Goal: Information Seeking & Learning: Learn about a topic

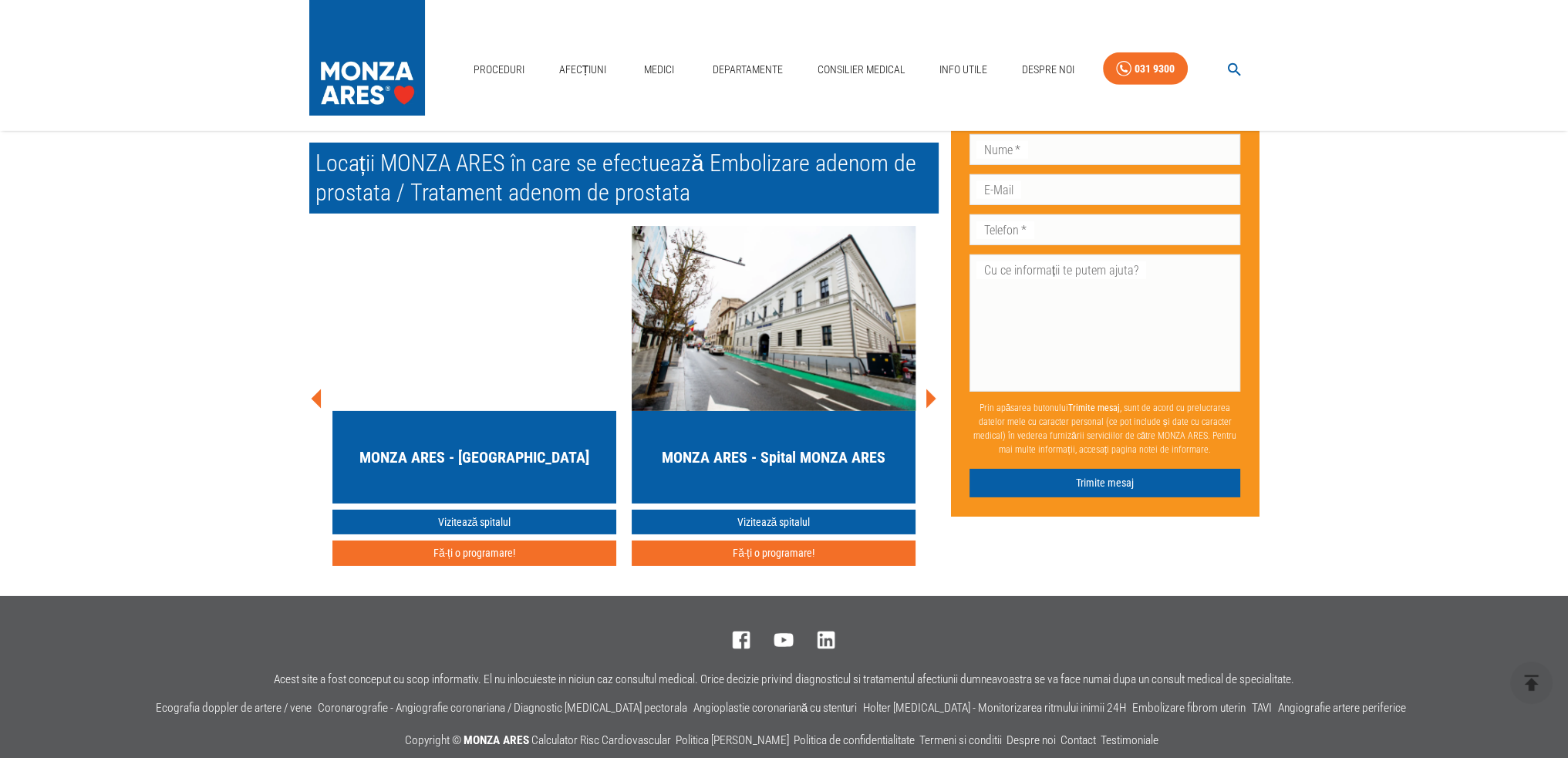
scroll to position [6632, 0]
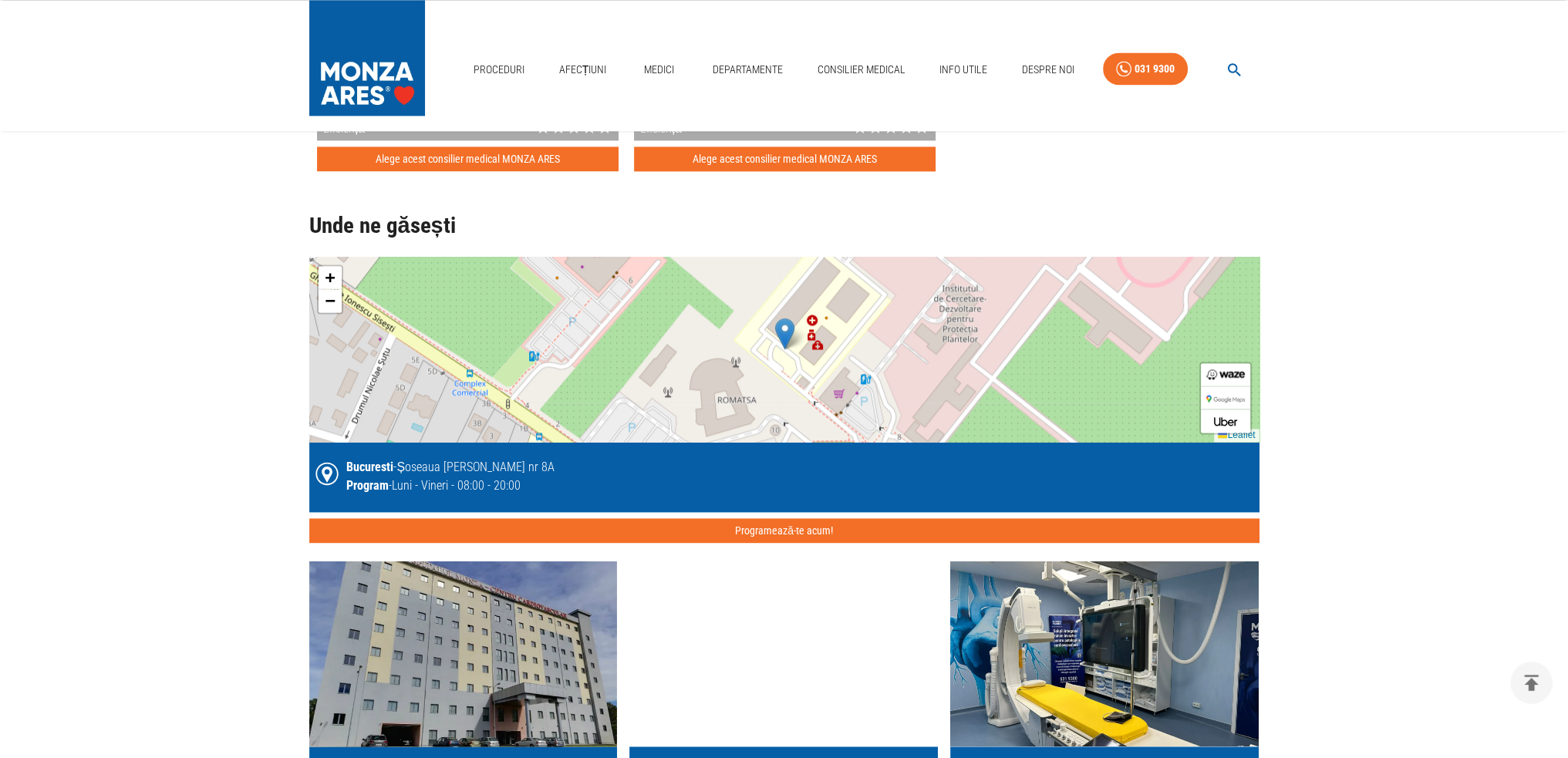
scroll to position [2930, 0]
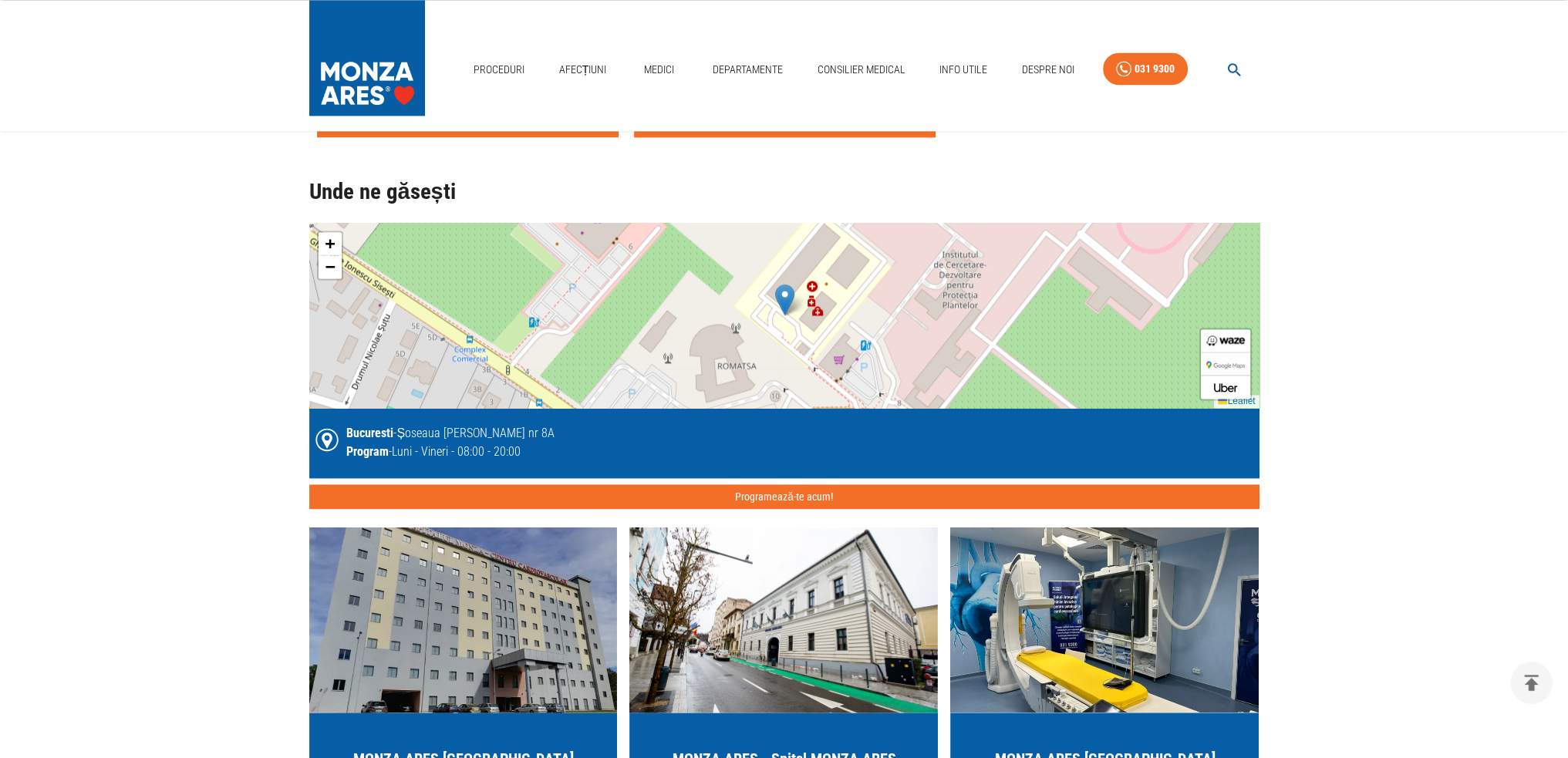
click at [718, 306] on div "+ − Leaflet" at bounding box center [785, 315] width 950 height 185
click at [330, 263] on span "−" at bounding box center [329, 266] width 10 height 20
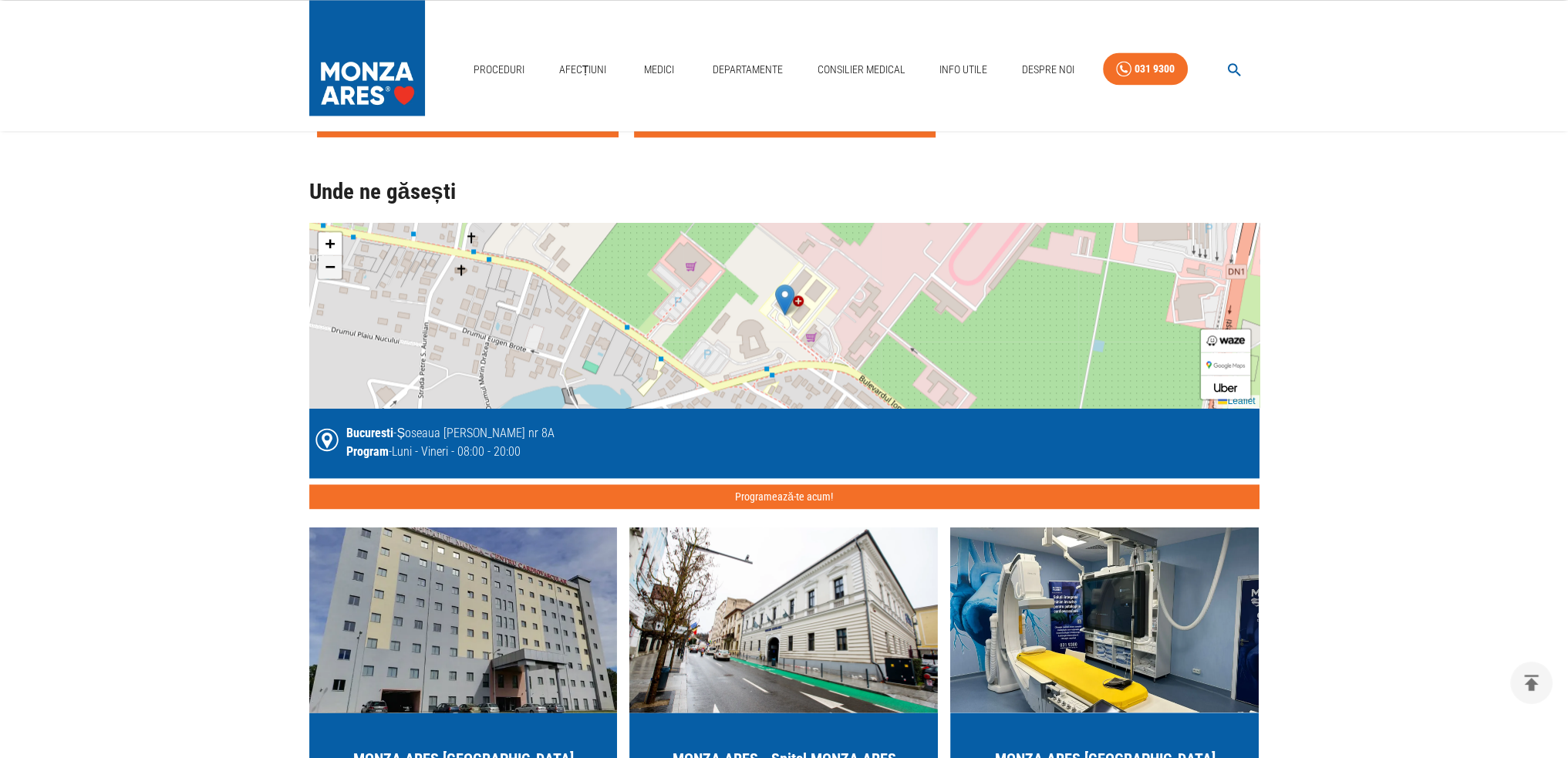
click at [331, 263] on span "−" at bounding box center [329, 266] width 10 height 20
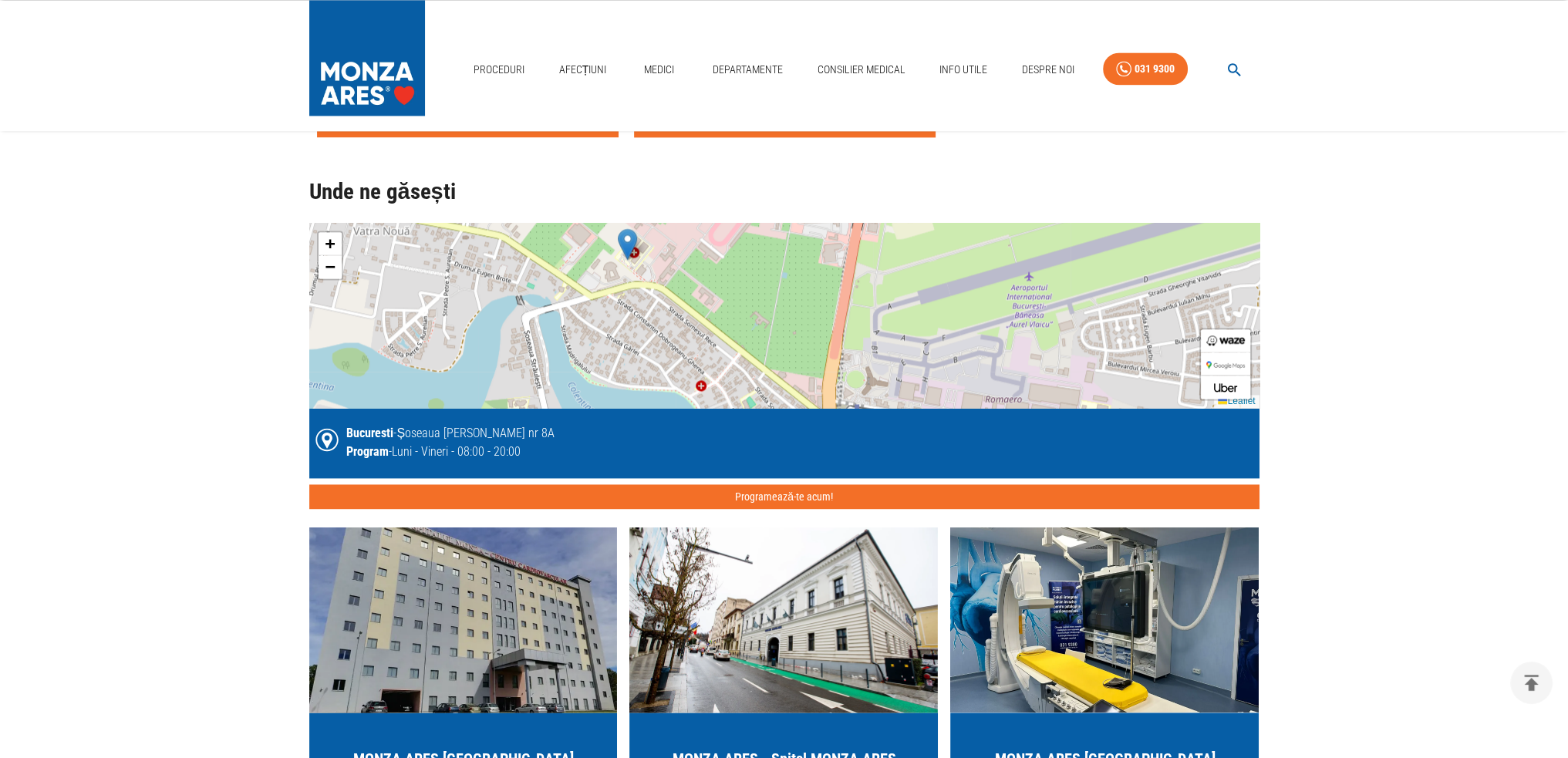
drag, startPoint x: 882, startPoint y: 282, endPoint x: 725, endPoint y: 227, distance: 166.4
click at [725, 227] on div "+ − Leaflet" at bounding box center [785, 315] width 950 height 185
click at [859, 366] on div "+ − Leaflet" at bounding box center [785, 315] width 950 height 185
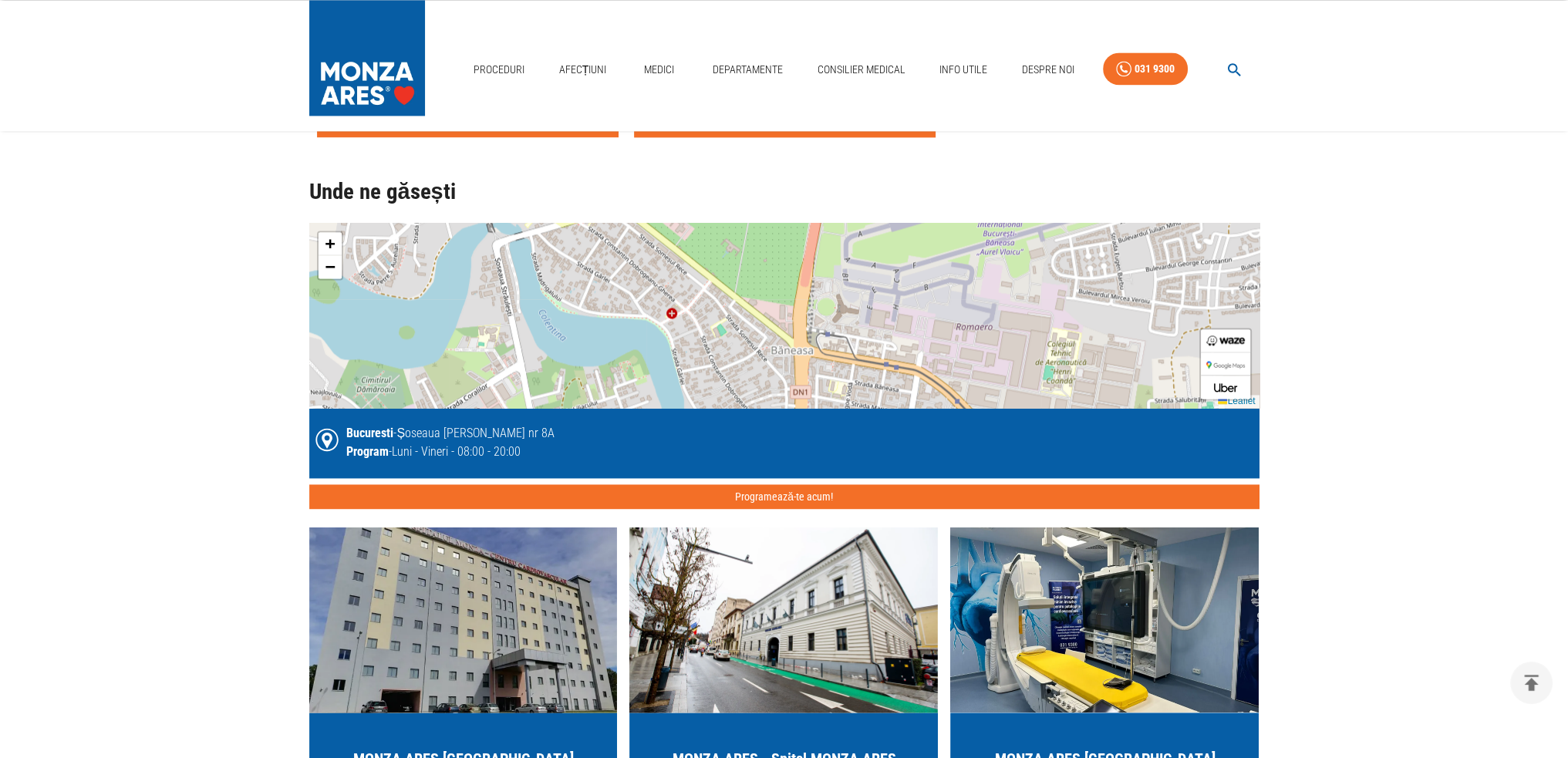
drag, startPoint x: 816, startPoint y: 368, endPoint x: 790, endPoint y: 314, distance: 59.9
click at [790, 314] on div "+ − Leaflet" at bounding box center [785, 315] width 950 height 185
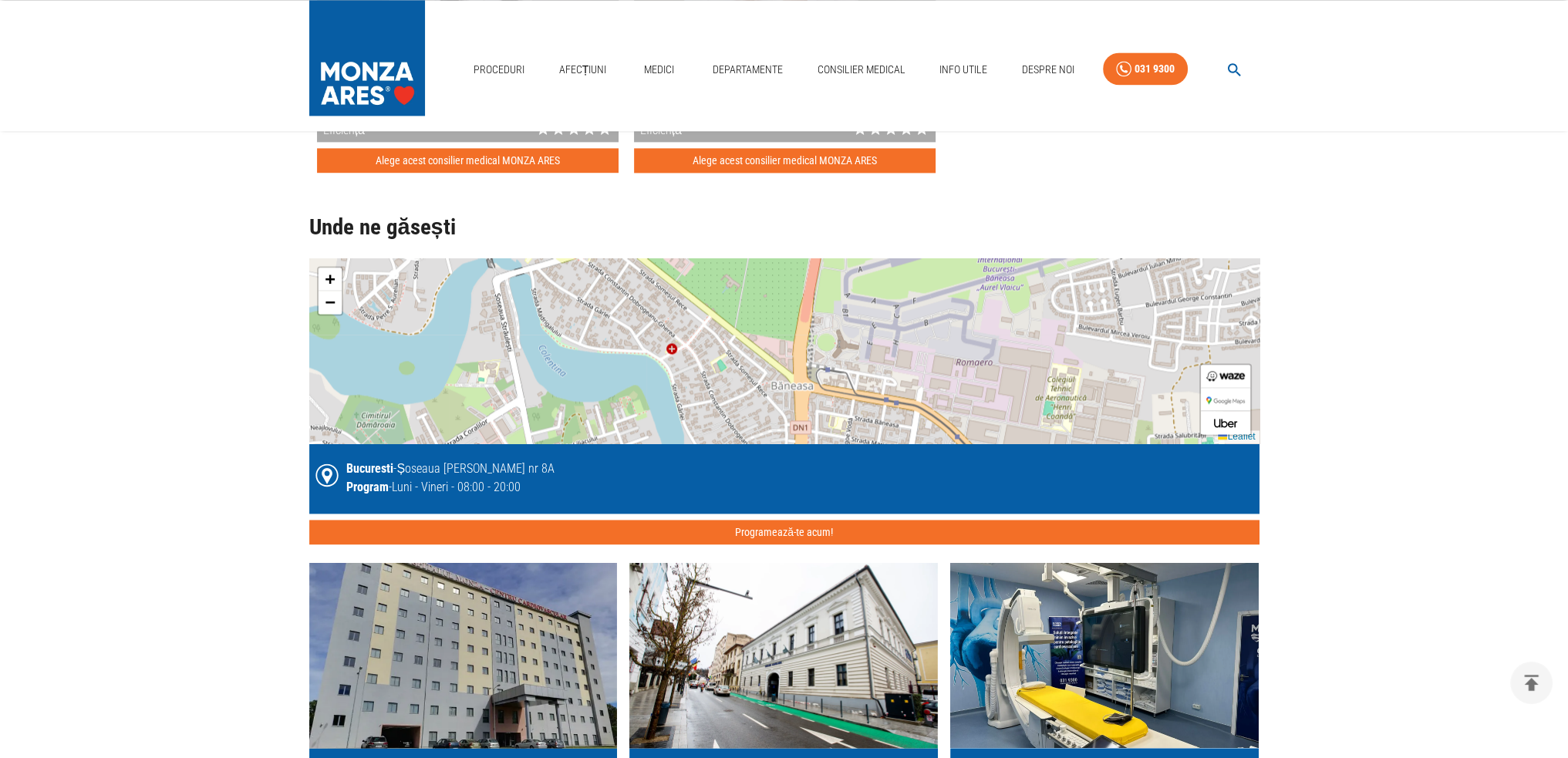
scroll to position [2853, 0]
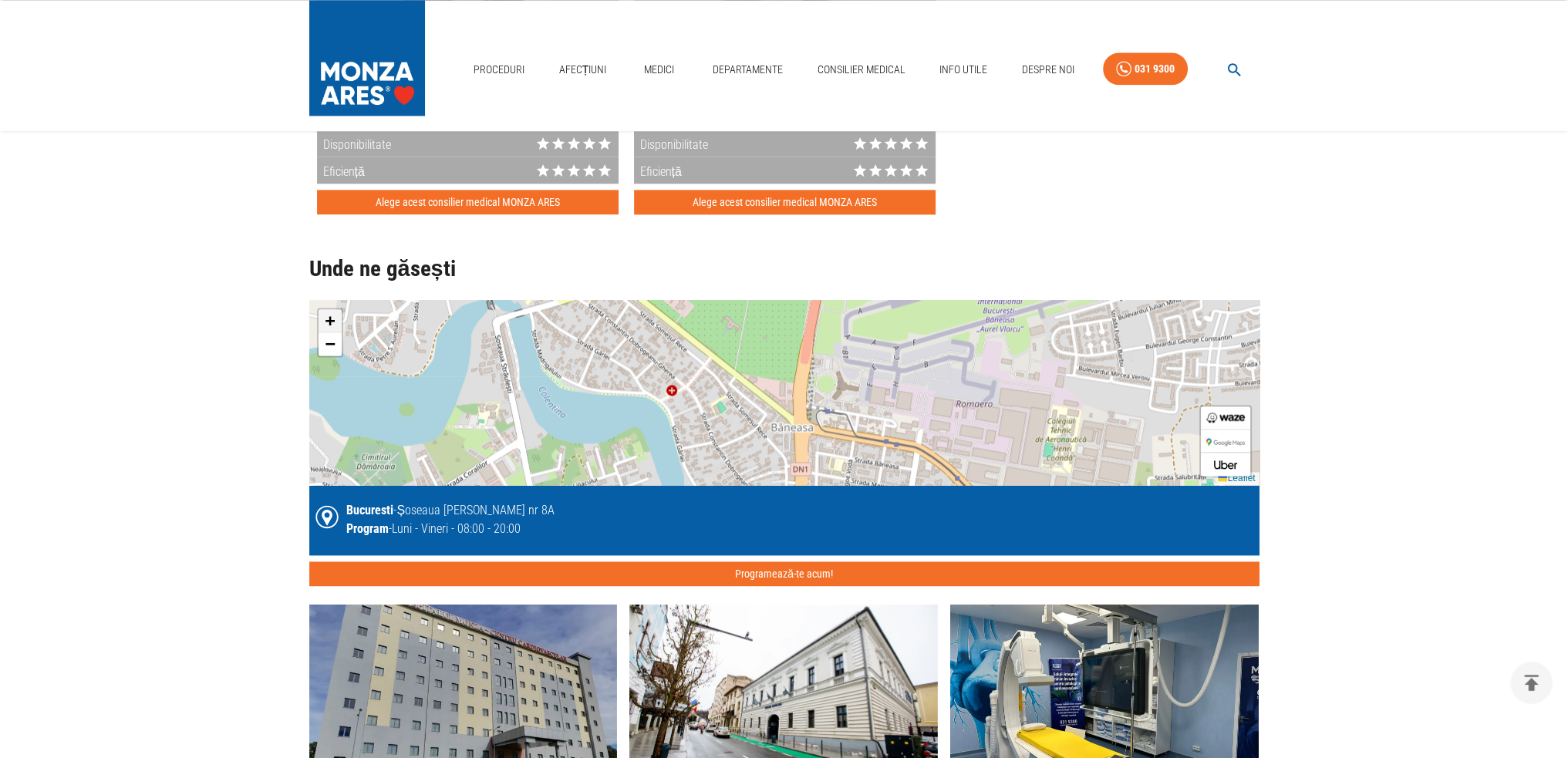
click at [331, 314] on span "+" at bounding box center [329, 320] width 10 height 20
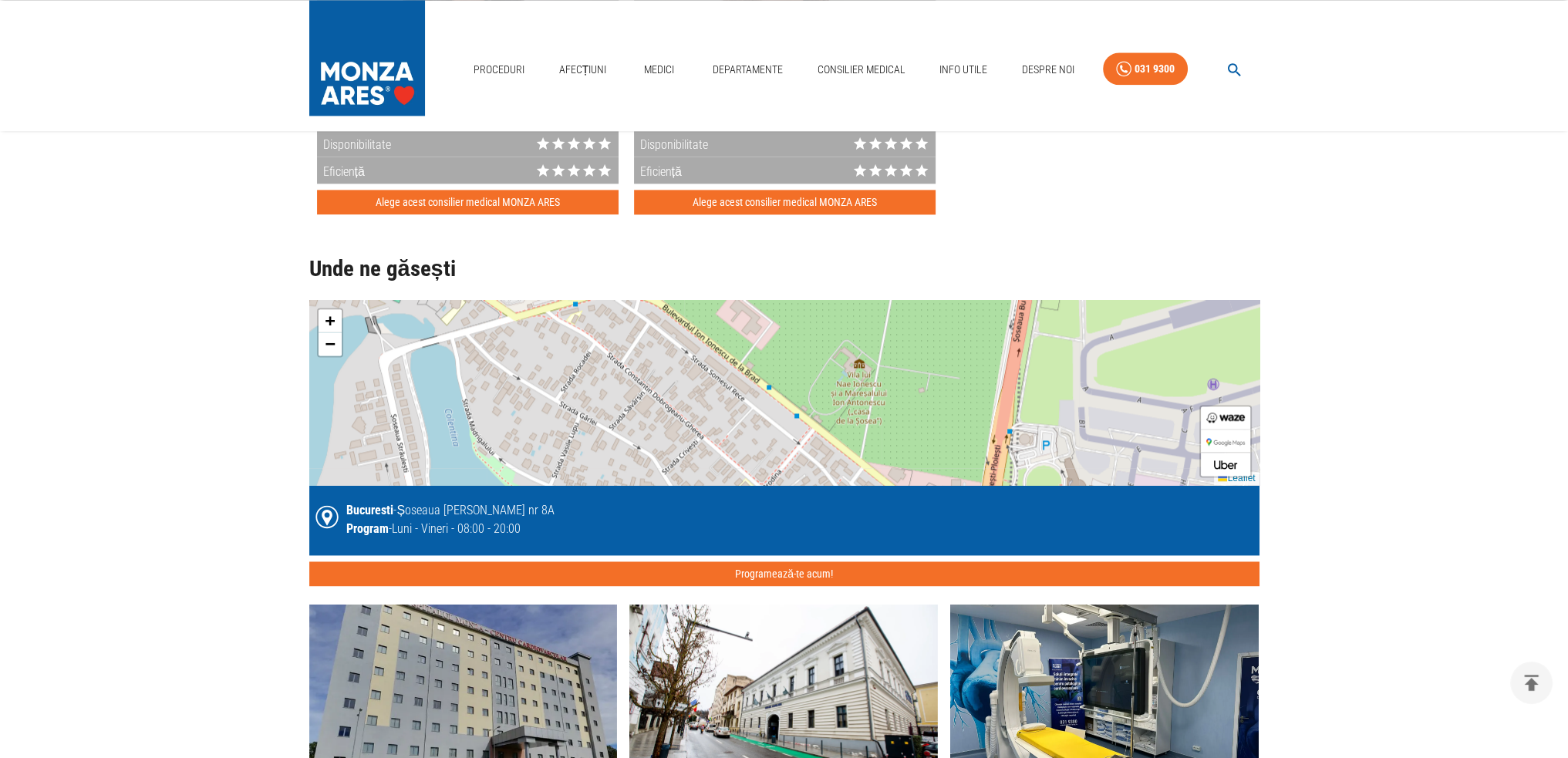
drag, startPoint x: 600, startPoint y: 351, endPoint x: 781, endPoint y: 462, distance: 212.3
click at [781, 462] on div "+ − Leaflet" at bounding box center [785, 392] width 950 height 185
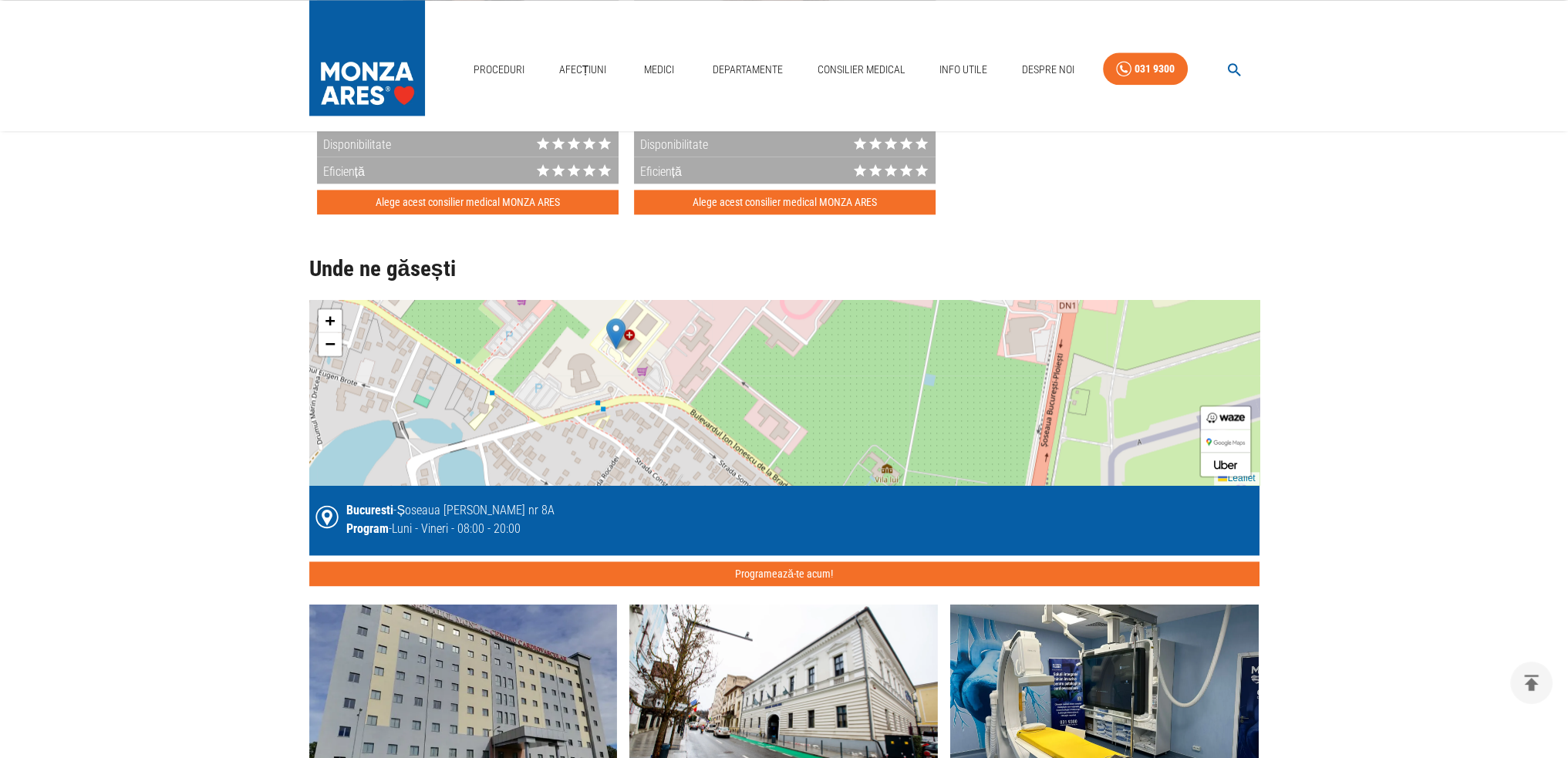
drag, startPoint x: 635, startPoint y: 366, endPoint x: 659, endPoint y: 468, distance: 104.8
click at [659, 468] on div "+ − Leaflet" at bounding box center [785, 392] width 950 height 185
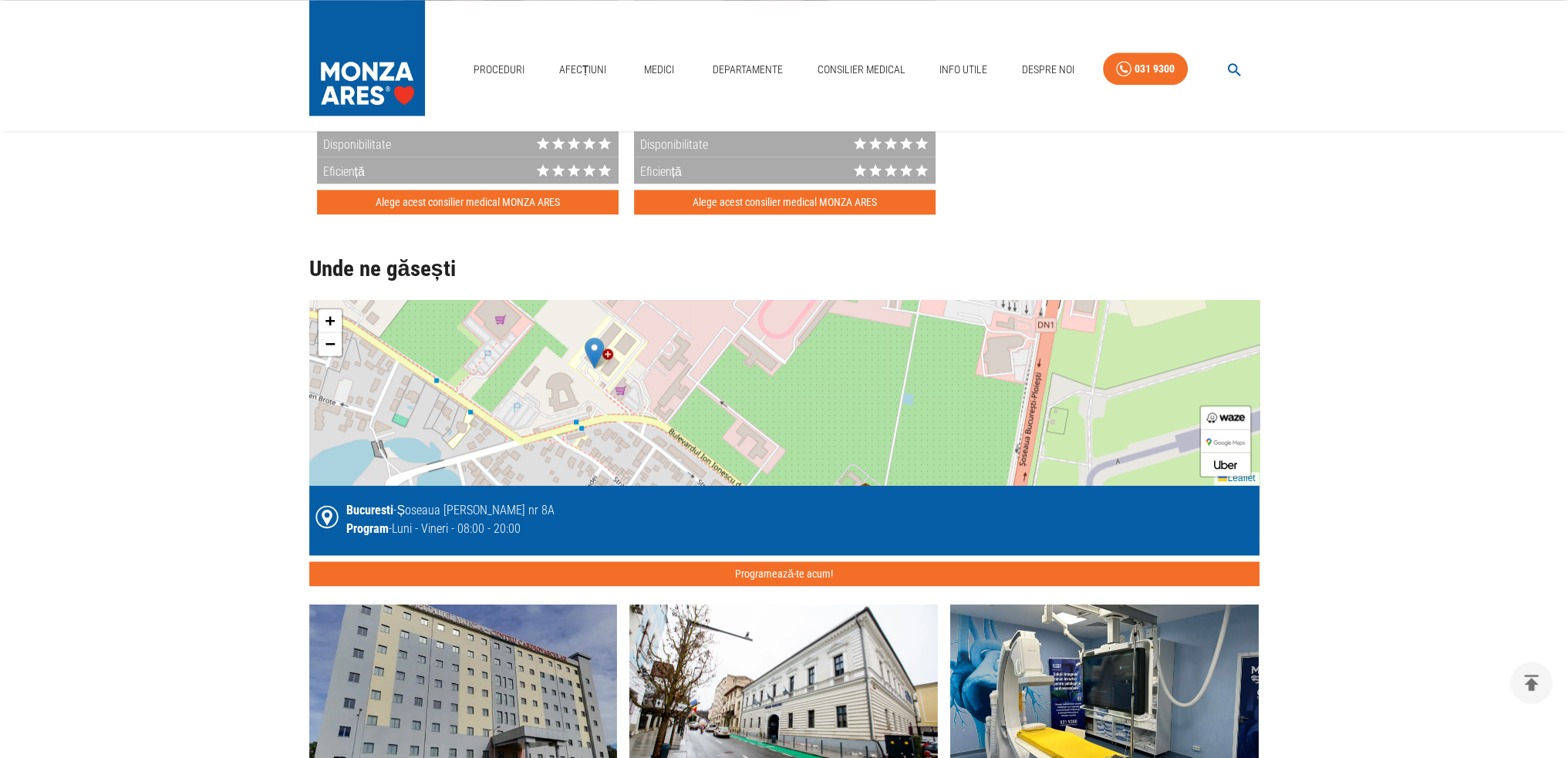
drag, startPoint x: 599, startPoint y: 417, endPoint x: 576, endPoint y: 437, distance: 30.5
click at [576, 437] on div "+ − Leaflet" at bounding box center [785, 392] width 950 height 185
click at [327, 314] on span "+" at bounding box center [329, 320] width 10 height 20
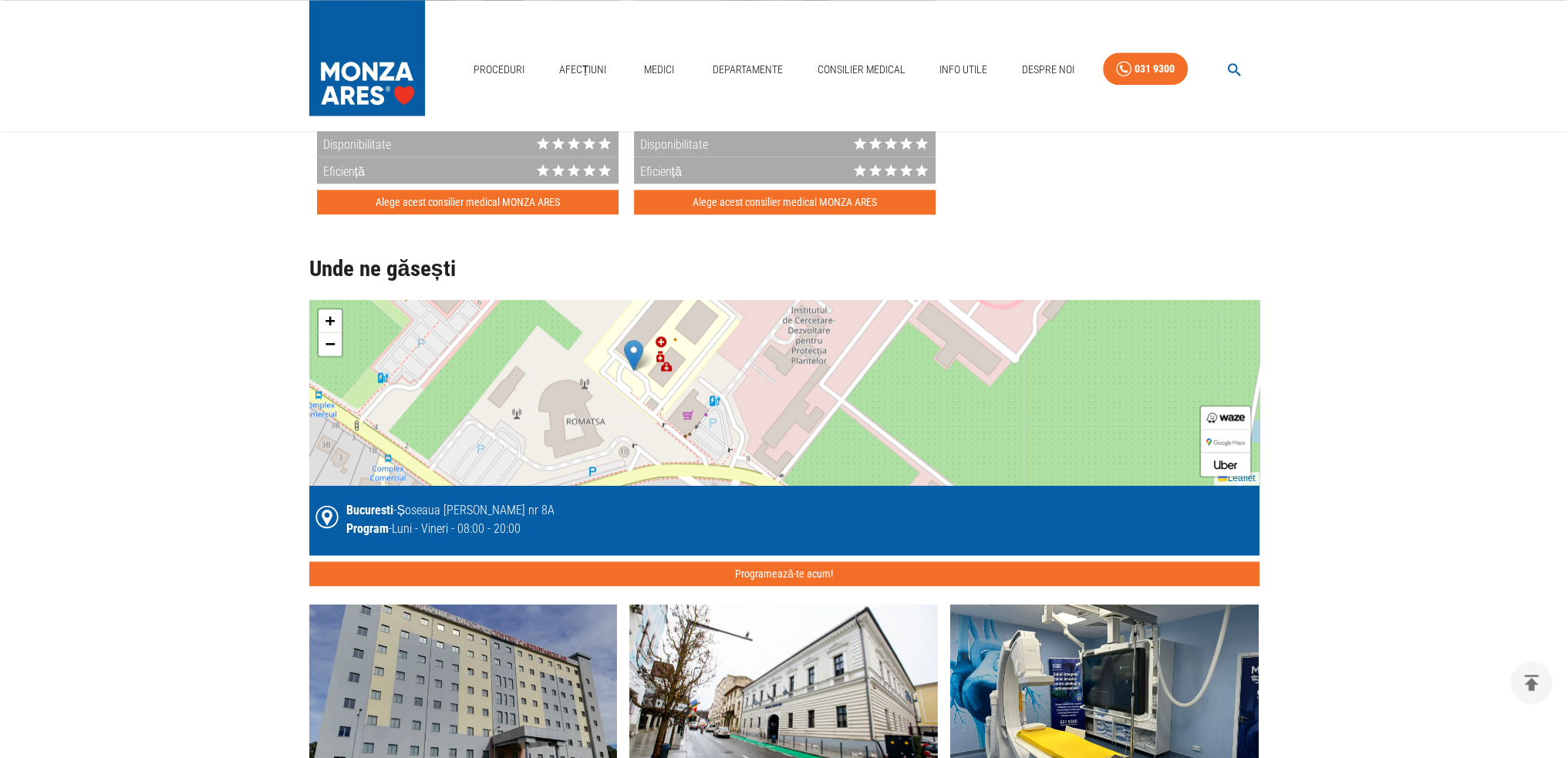
drag, startPoint x: 635, startPoint y: 419, endPoint x: 864, endPoint y: 446, distance: 230.6
click at [864, 446] on div "+ − Leaflet" at bounding box center [785, 392] width 950 height 185
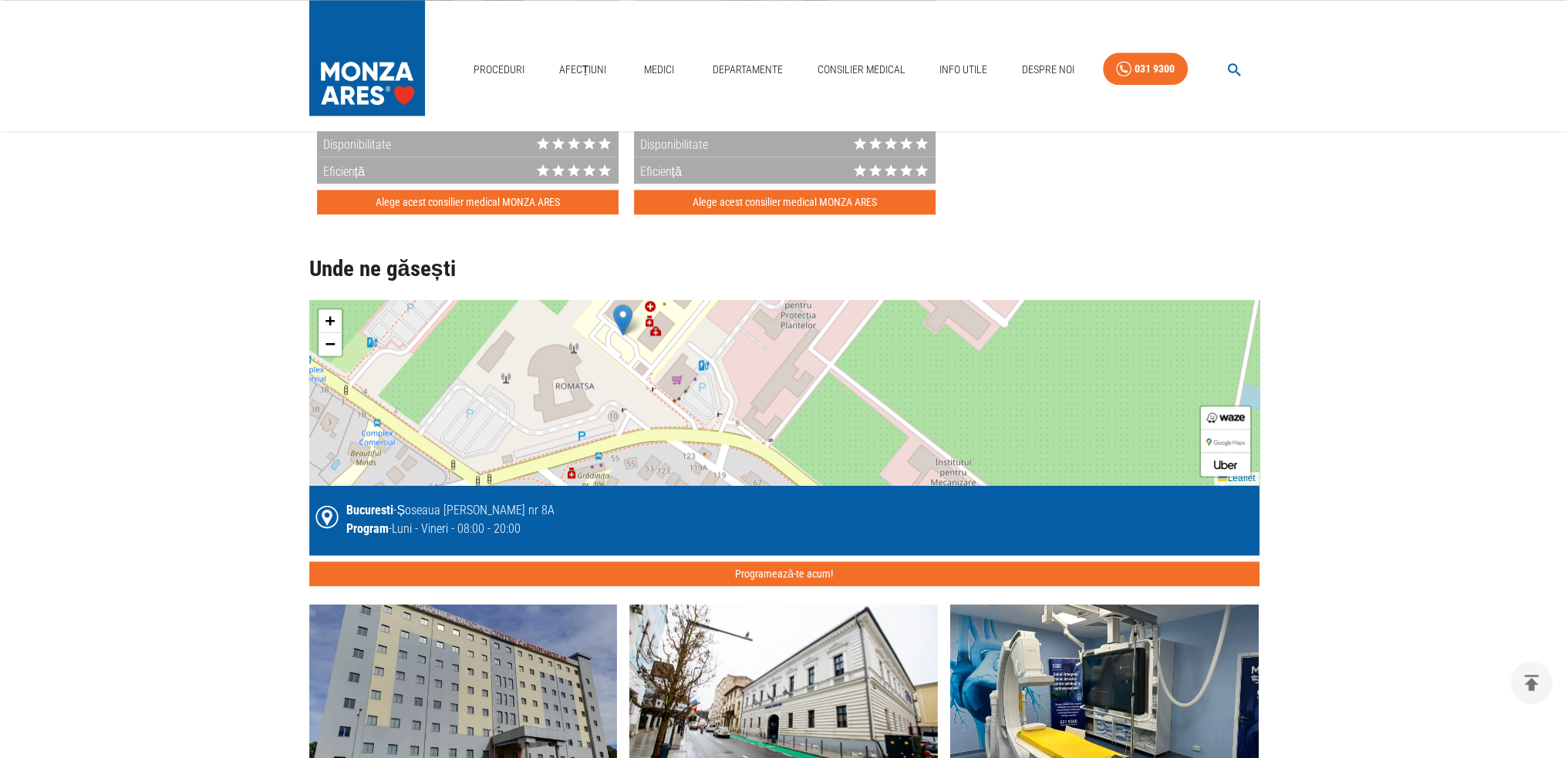
drag, startPoint x: 740, startPoint y: 440, endPoint x: 729, endPoint y: 395, distance: 46.3
click at [729, 395] on div "+ − Leaflet" at bounding box center [785, 392] width 950 height 185
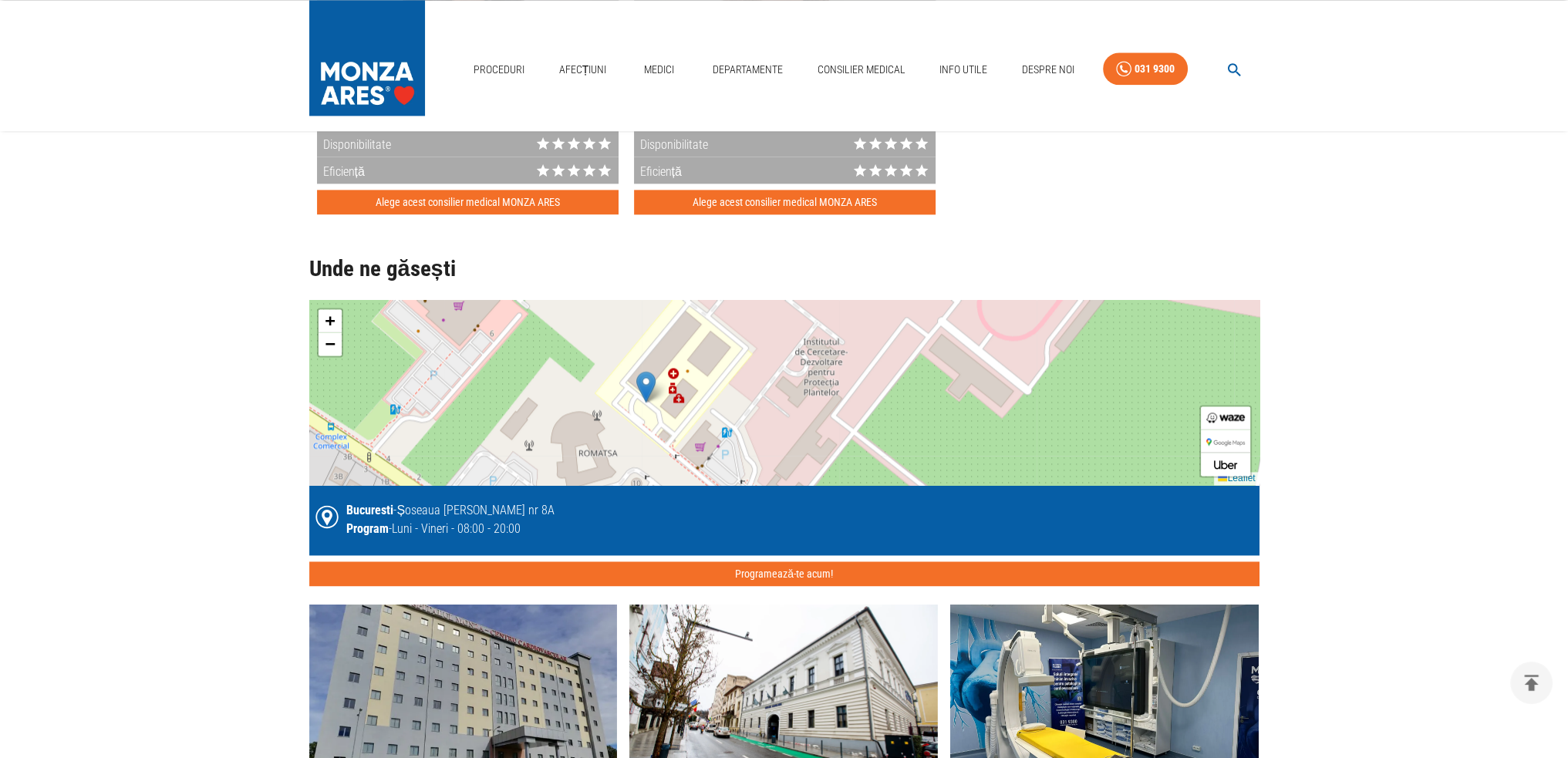
drag, startPoint x: 700, startPoint y: 384, endPoint x: 726, endPoint y: 465, distance: 85.1
click at [726, 464] on div "+ − Leaflet" at bounding box center [785, 392] width 950 height 185
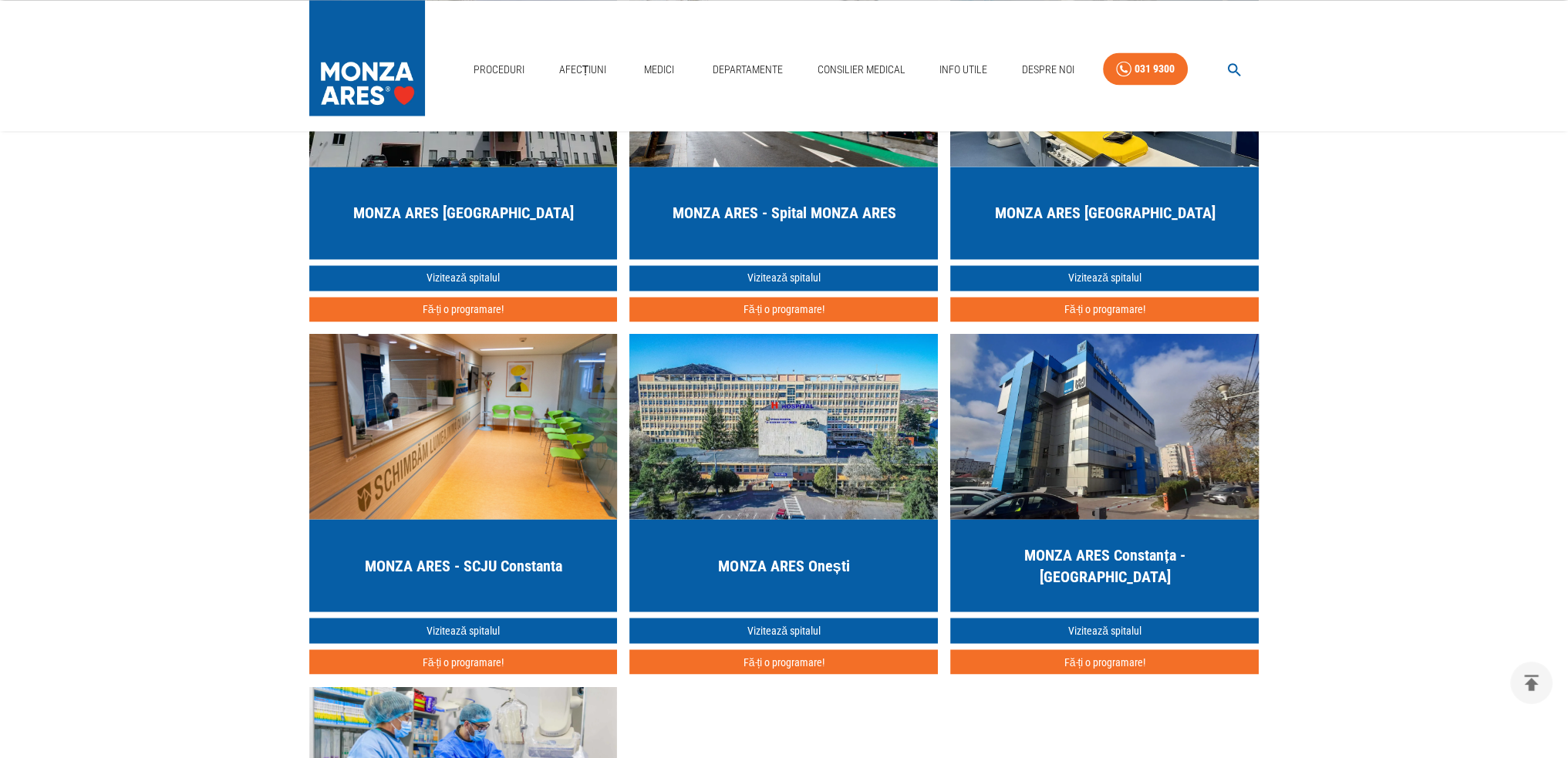
scroll to position [3547, 0]
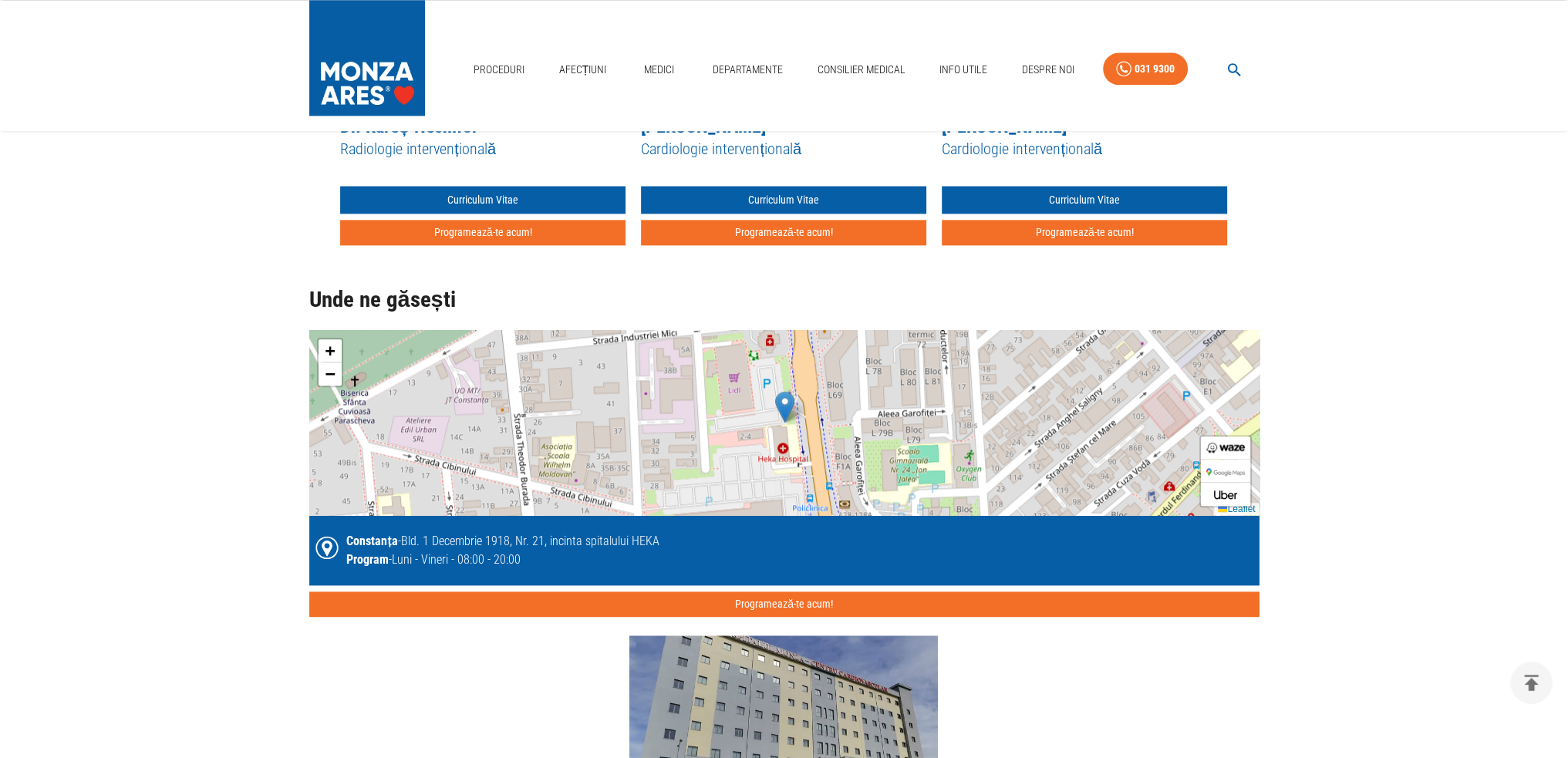
scroll to position [2390, 0]
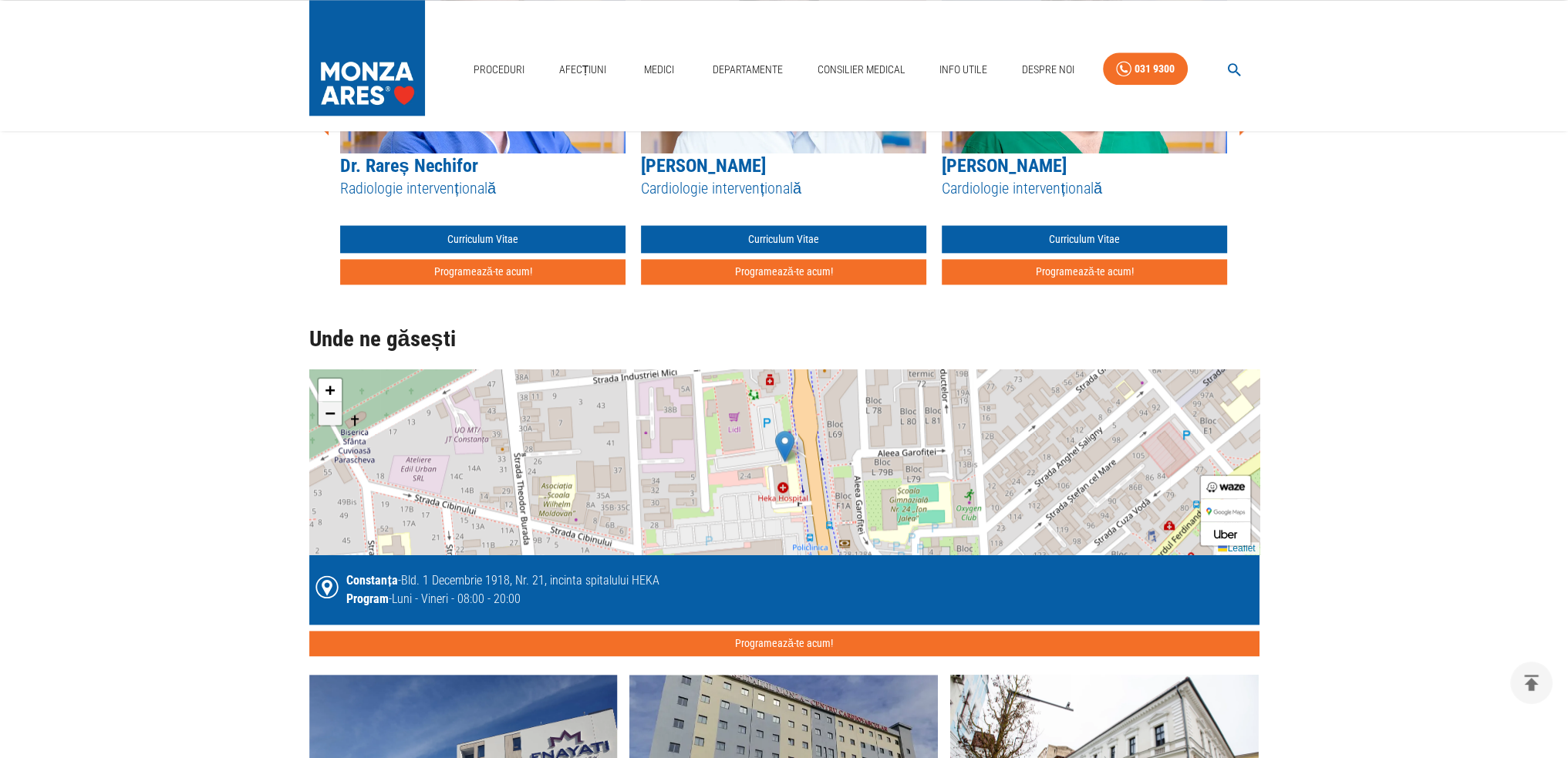
click at [327, 403] on span "−" at bounding box center [329, 413] width 10 height 20
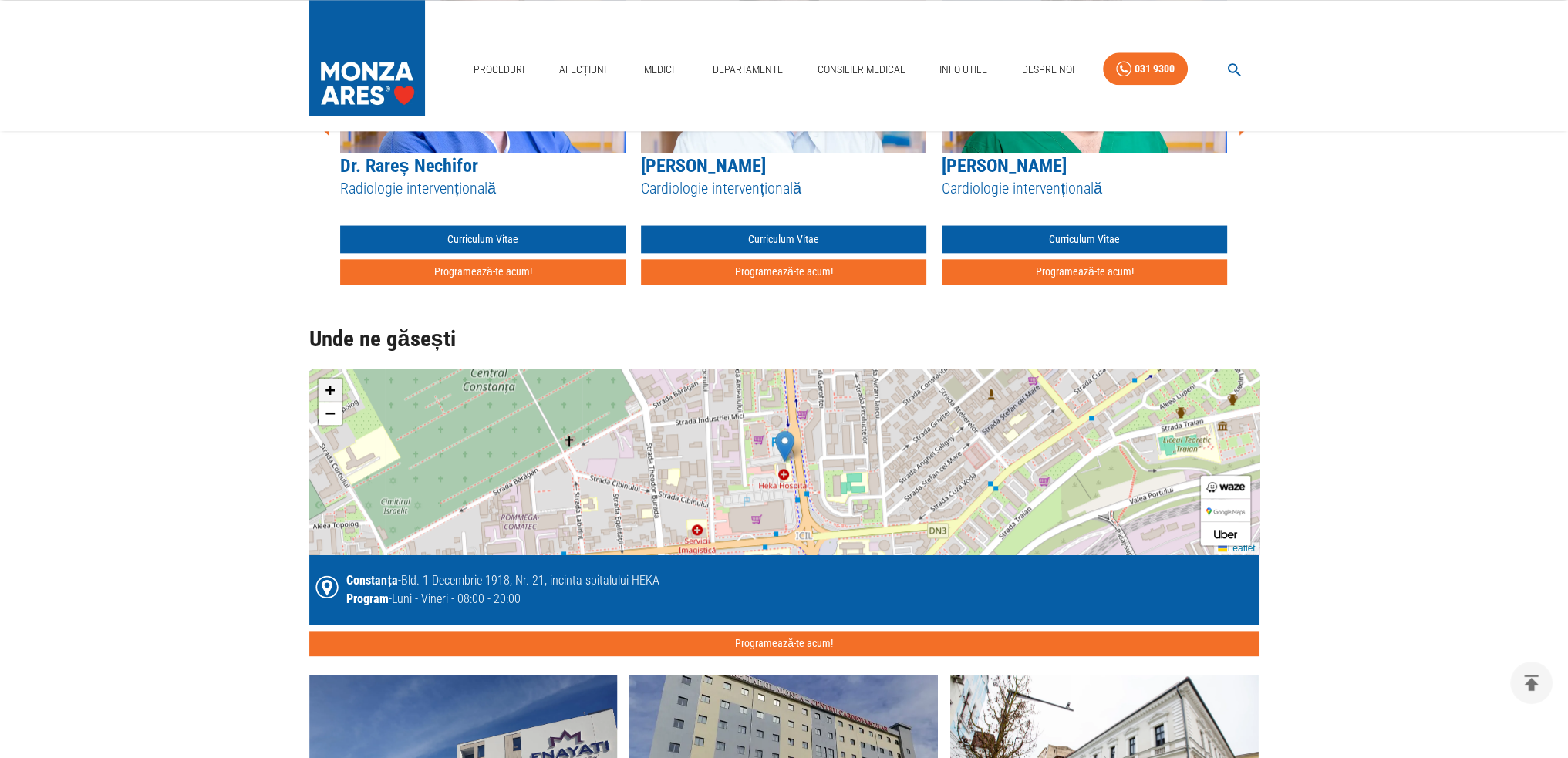
click at [327, 381] on span "+" at bounding box center [329, 390] width 10 height 20
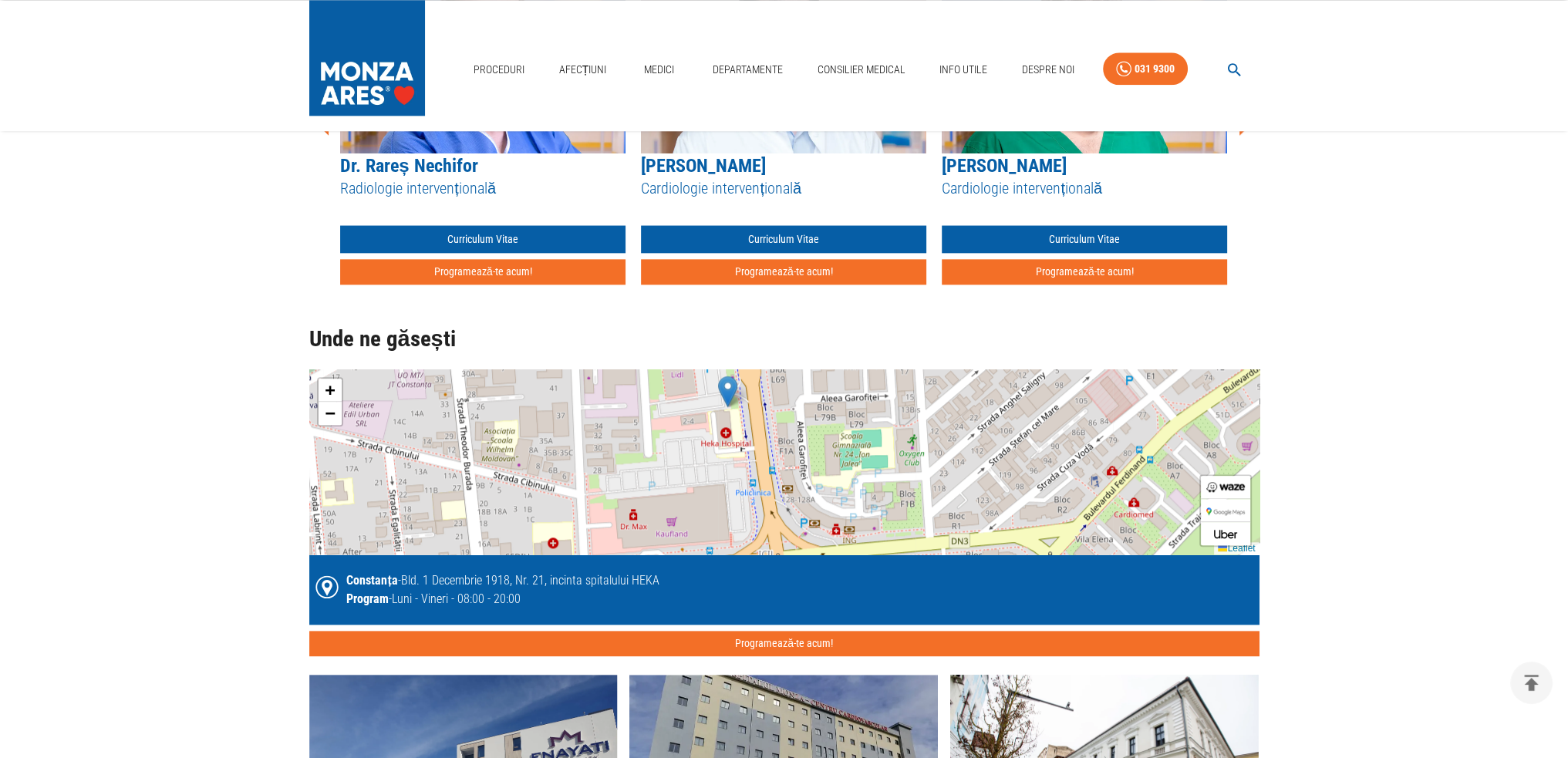
drag, startPoint x: 685, startPoint y: 490, endPoint x: 631, endPoint y: 439, distance: 74.3
click at [631, 439] on div "+ − Leaflet" at bounding box center [785, 462] width 950 height 185
click at [332, 381] on span "+" at bounding box center [329, 390] width 10 height 20
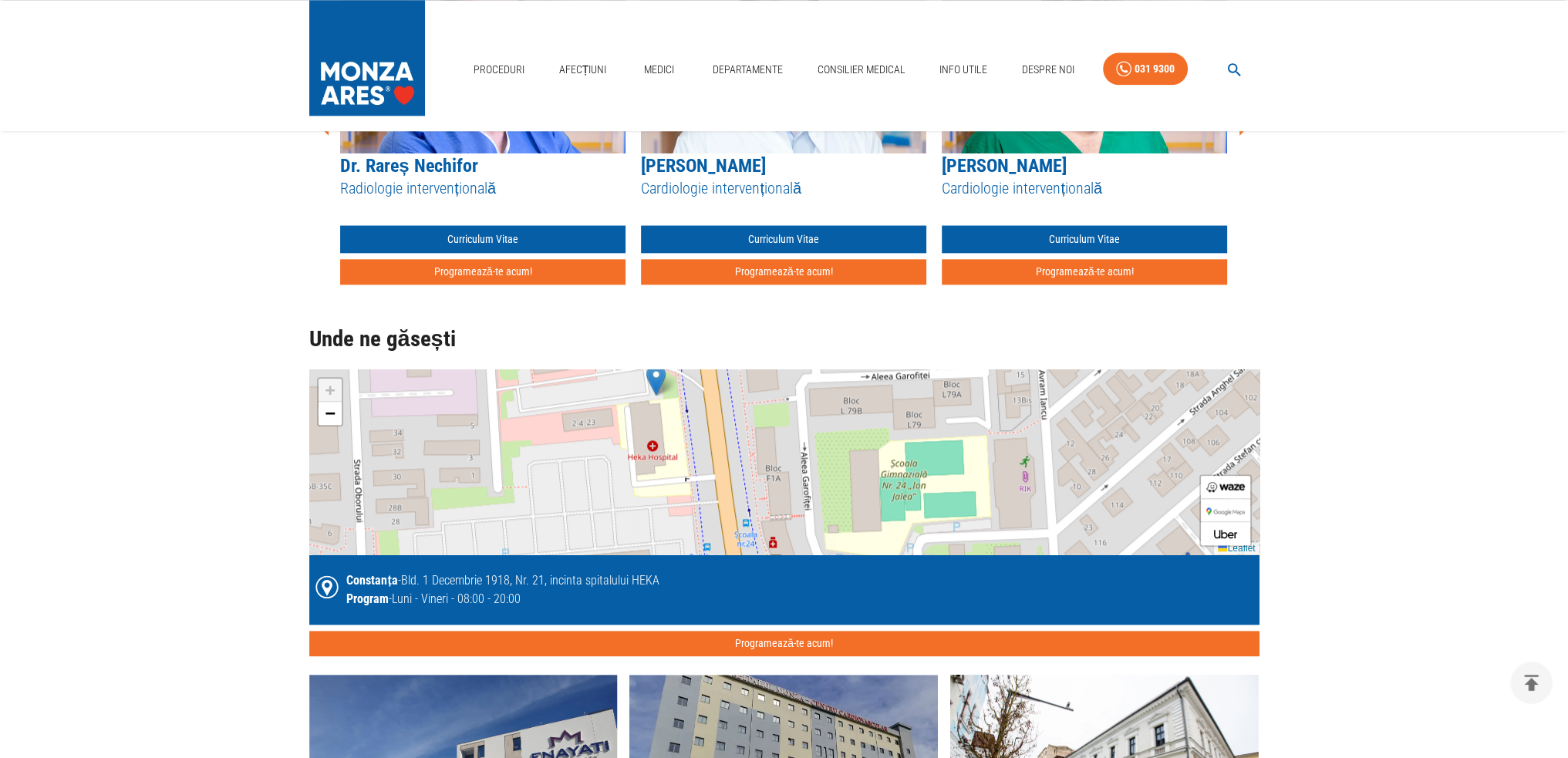
drag, startPoint x: 627, startPoint y: 487, endPoint x: 614, endPoint y: 524, distance: 39.2
click at [614, 530] on div "+ − Leaflet" at bounding box center [785, 462] width 950 height 185
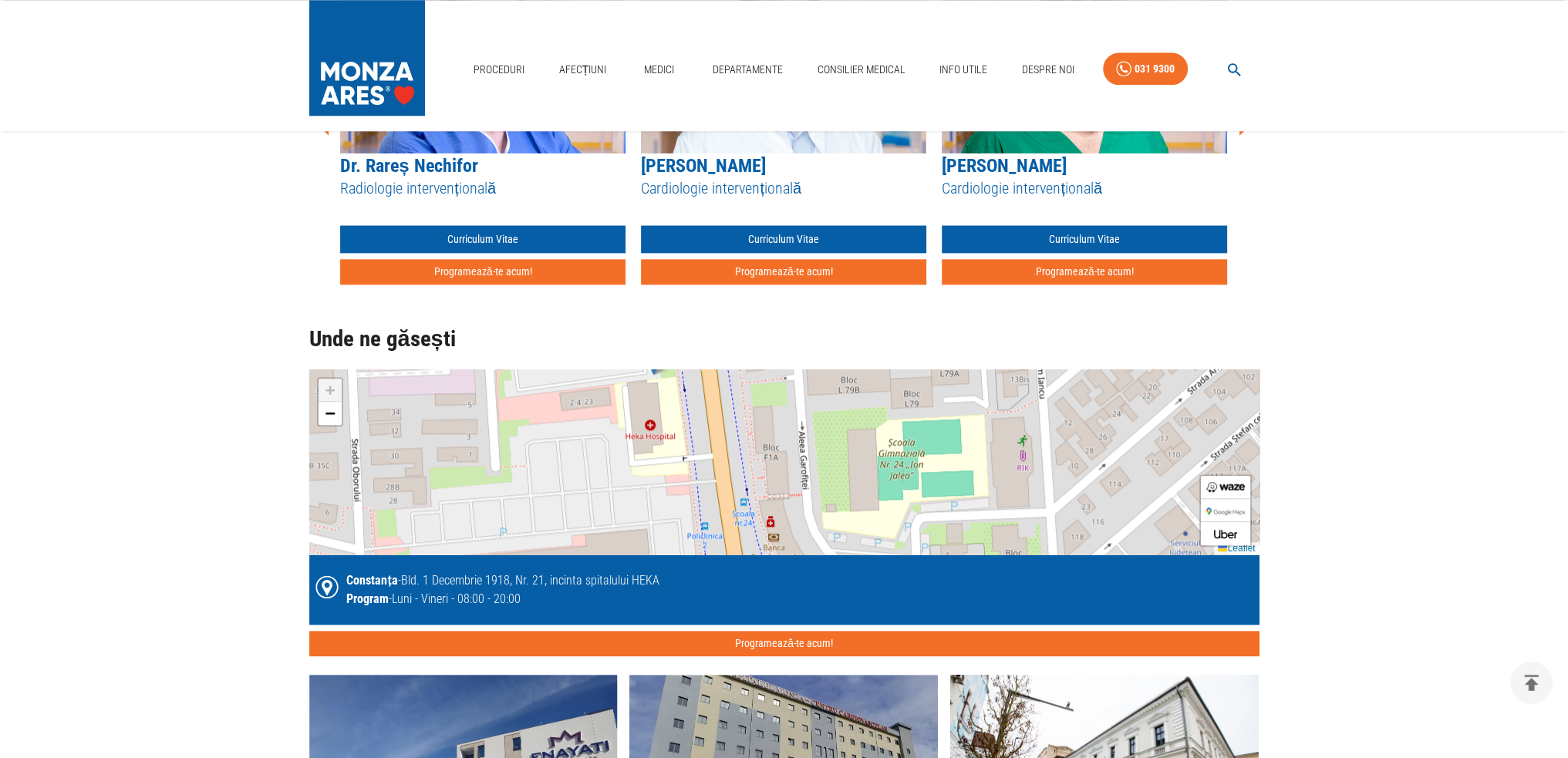
drag, startPoint x: 621, startPoint y: 400, endPoint x: 618, endPoint y: 376, distance: 24.2
click at [618, 376] on div "+ − Leaflet" at bounding box center [785, 462] width 950 height 185
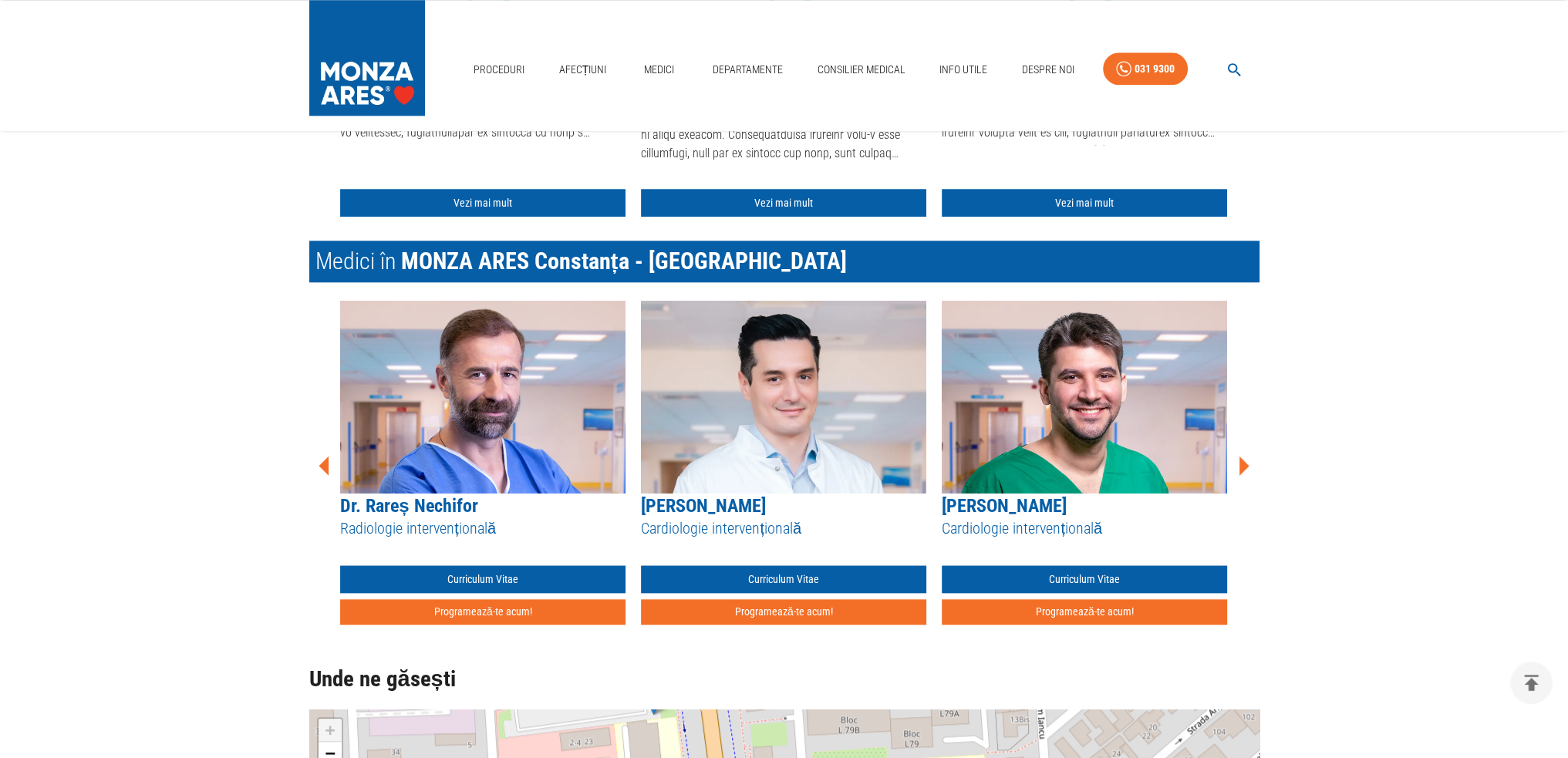
scroll to position [2082, 0]
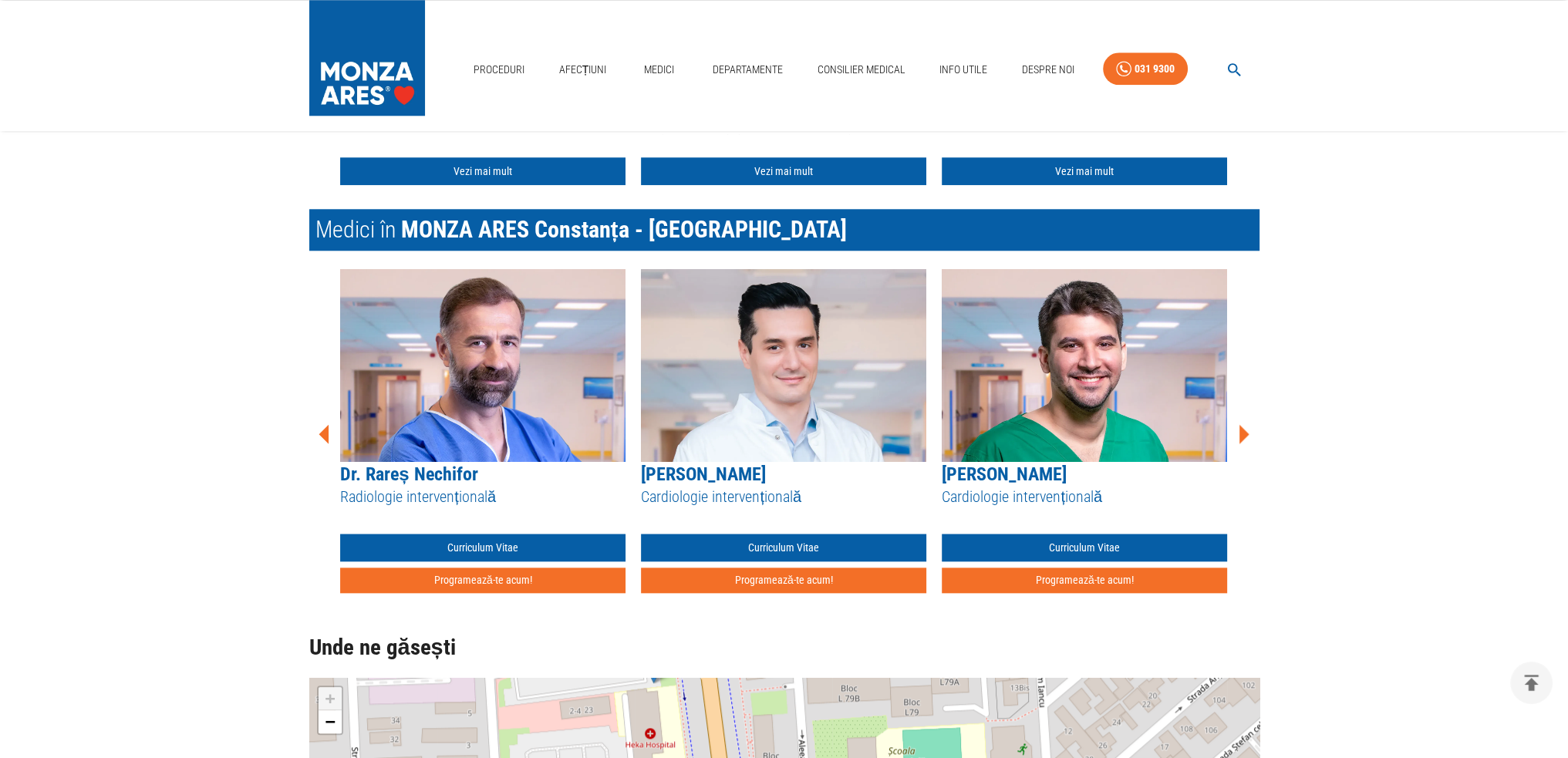
click at [1244, 424] on icon at bounding box center [1244, 434] width 10 height 20
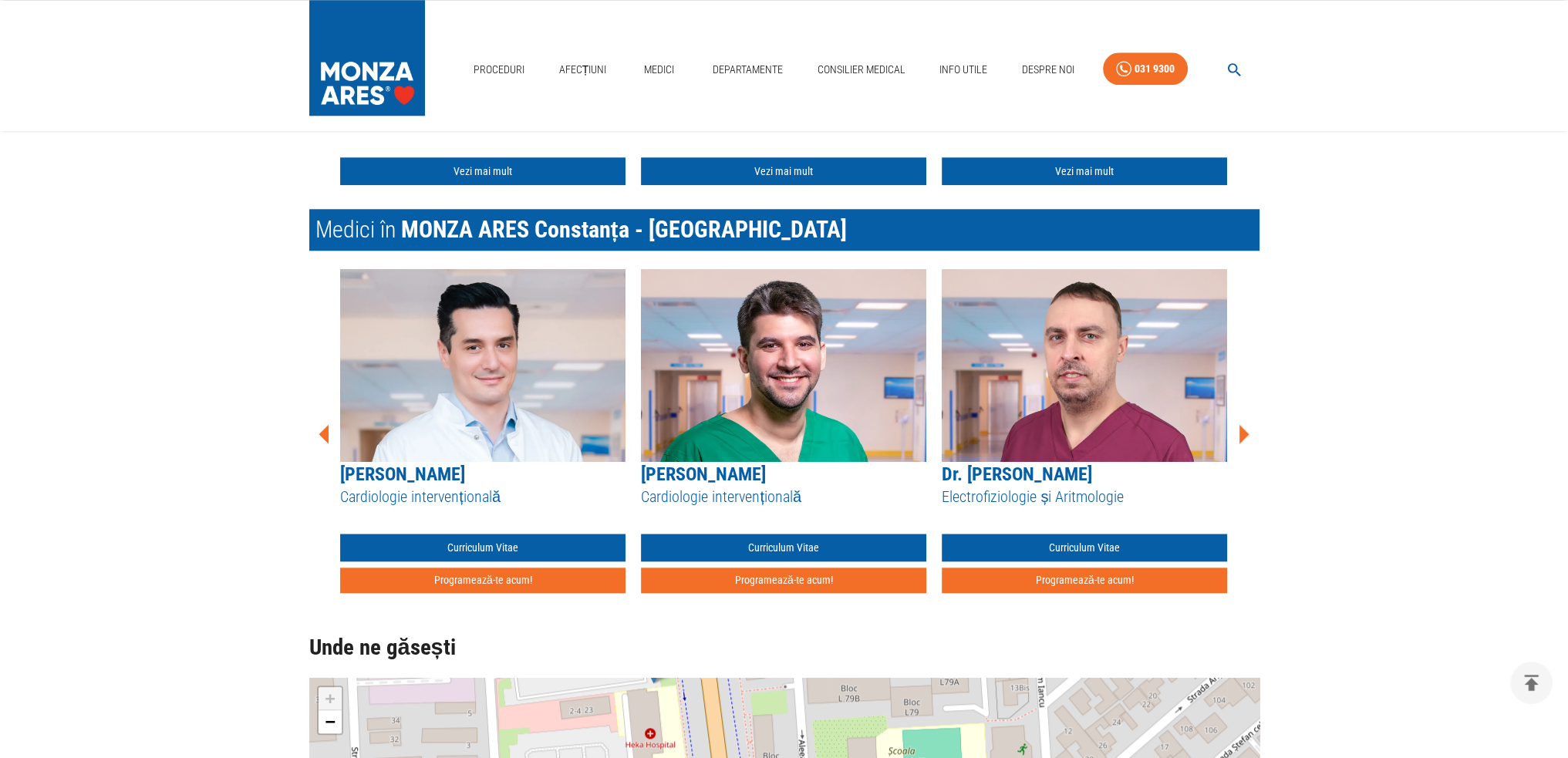
click at [1244, 424] on icon at bounding box center [1244, 434] width 10 height 20
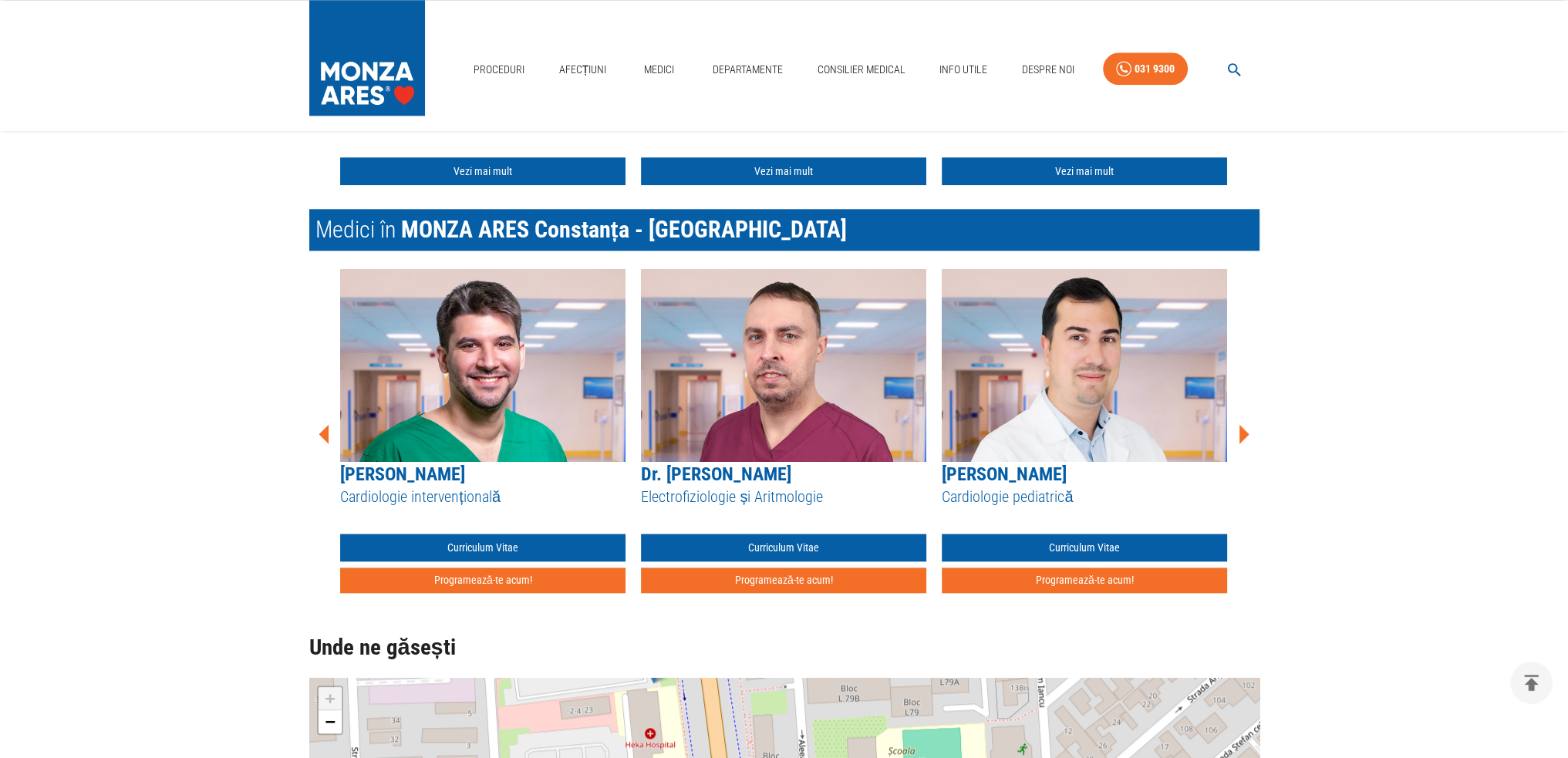
click at [1244, 424] on icon at bounding box center [1244, 434] width 10 height 20
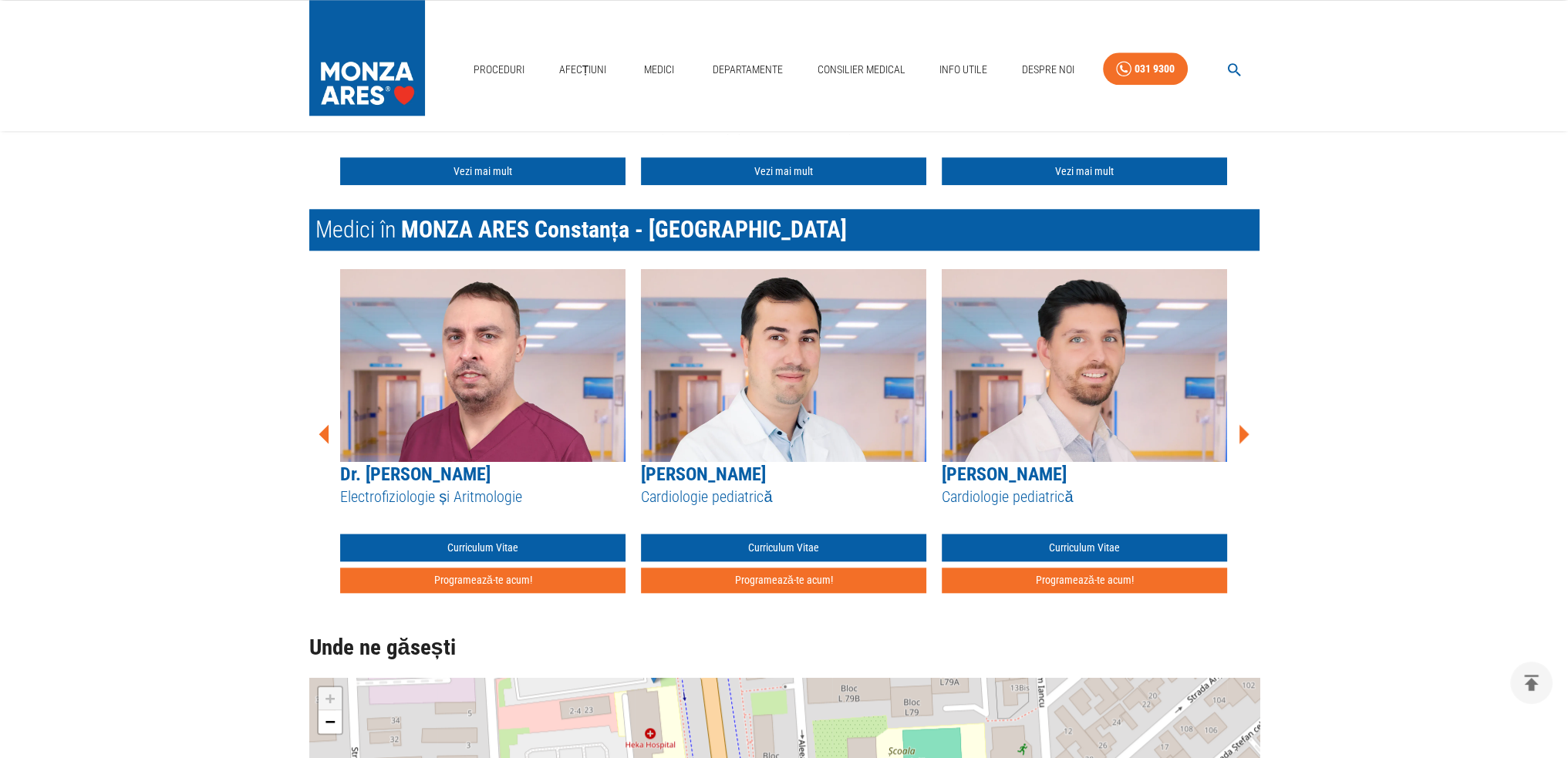
click at [1244, 424] on icon at bounding box center [1244, 434] width 10 height 20
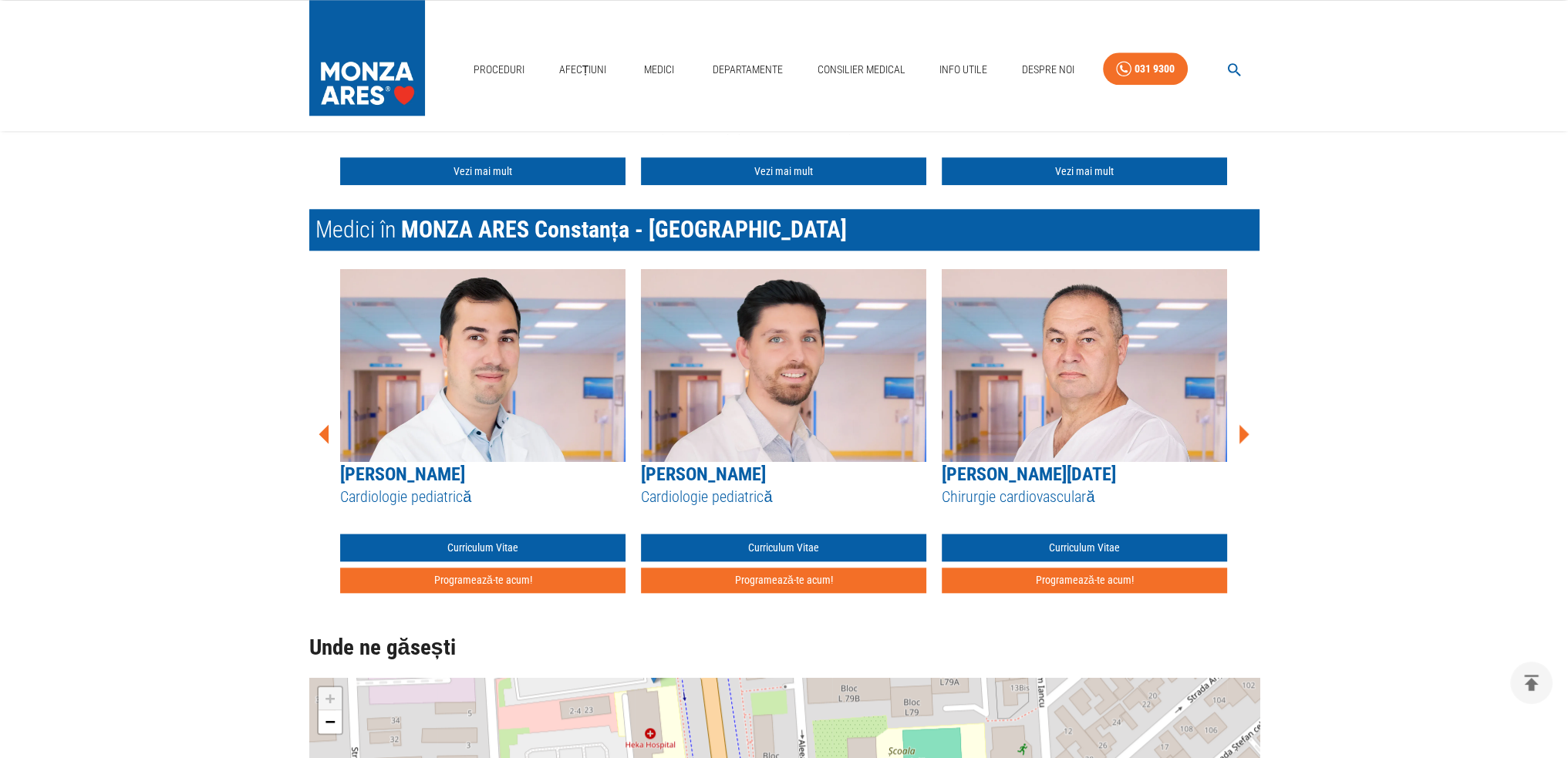
click at [1243, 424] on icon at bounding box center [1244, 434] width 10 height 20
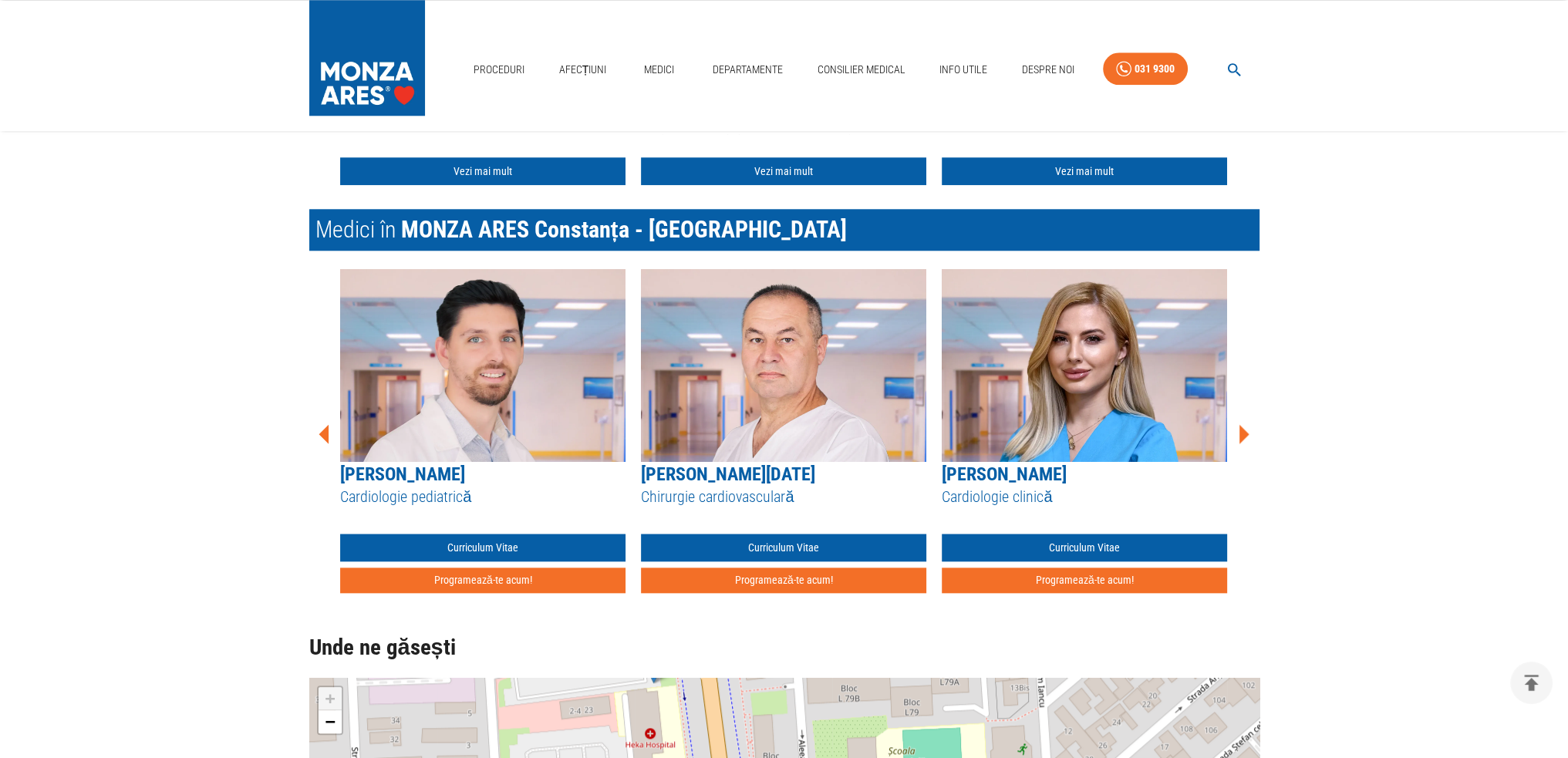
click at [1243, 424] on icon at bounding box center [1244, 434] width 10 height 20
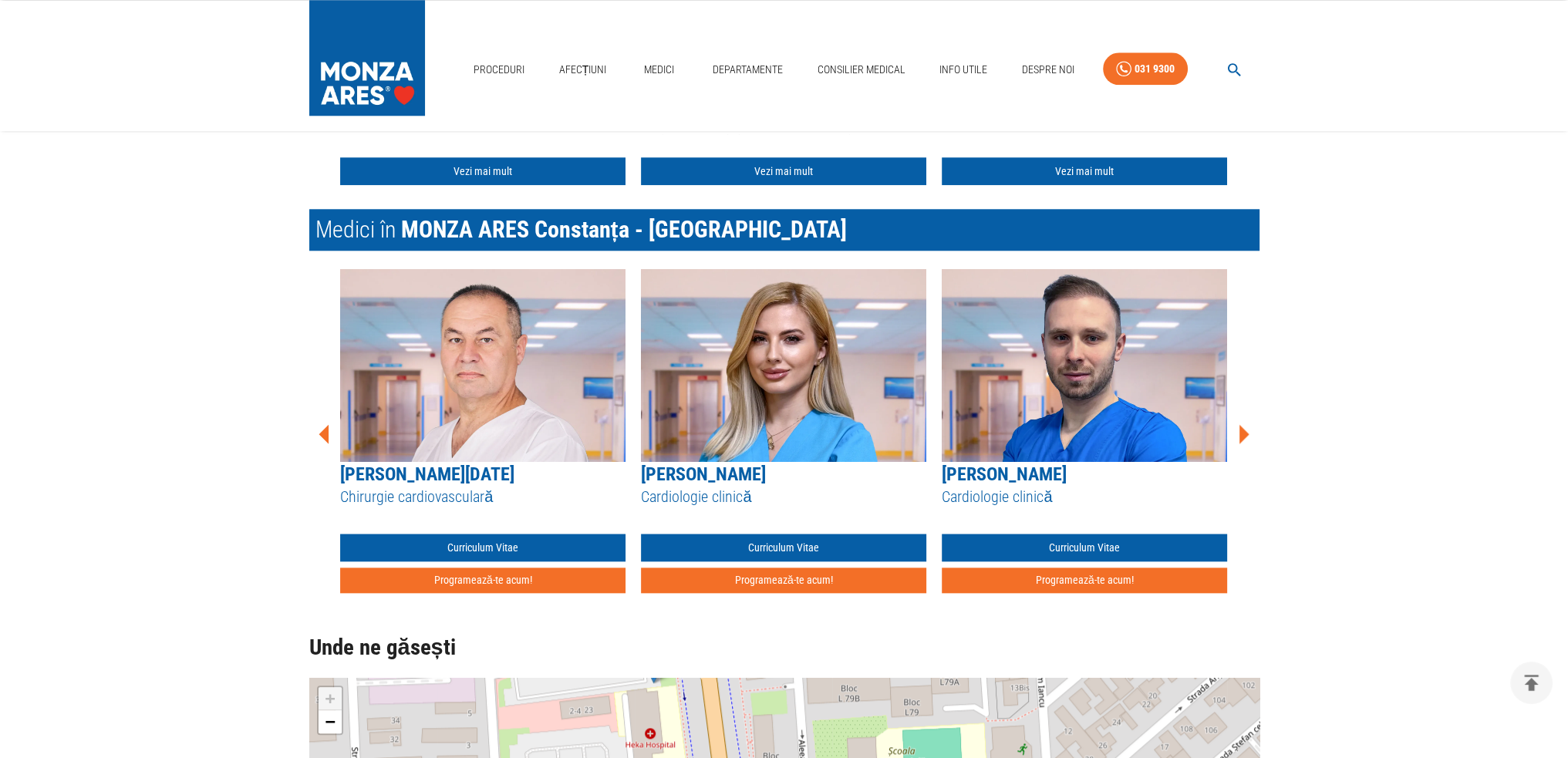
click at [1243, 424] on icon at bounding box center [1244, 434] width 10 height 20
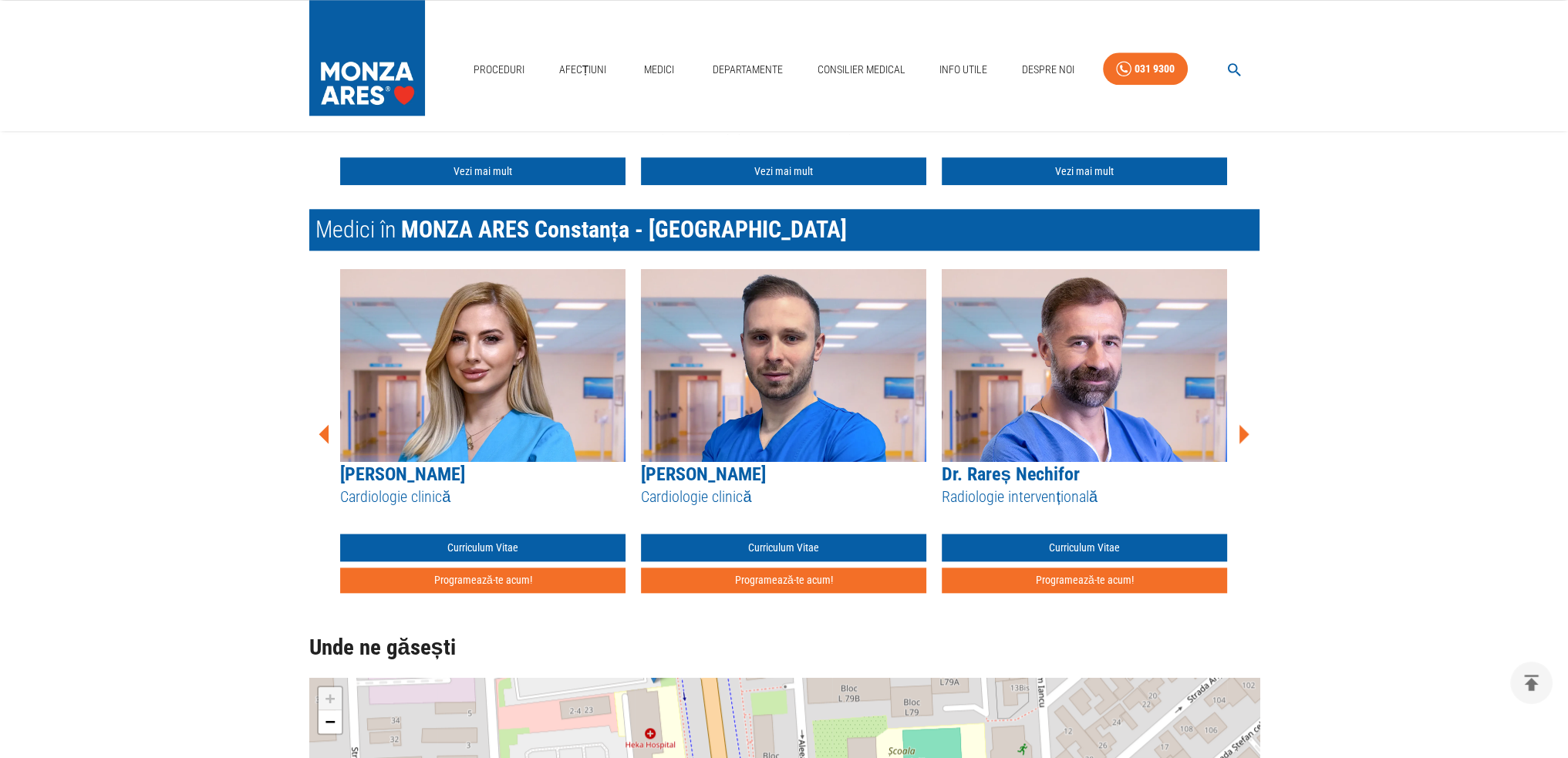
click at [1243, 424] on icon at bounding box center [1244, 434] width 10 height 20
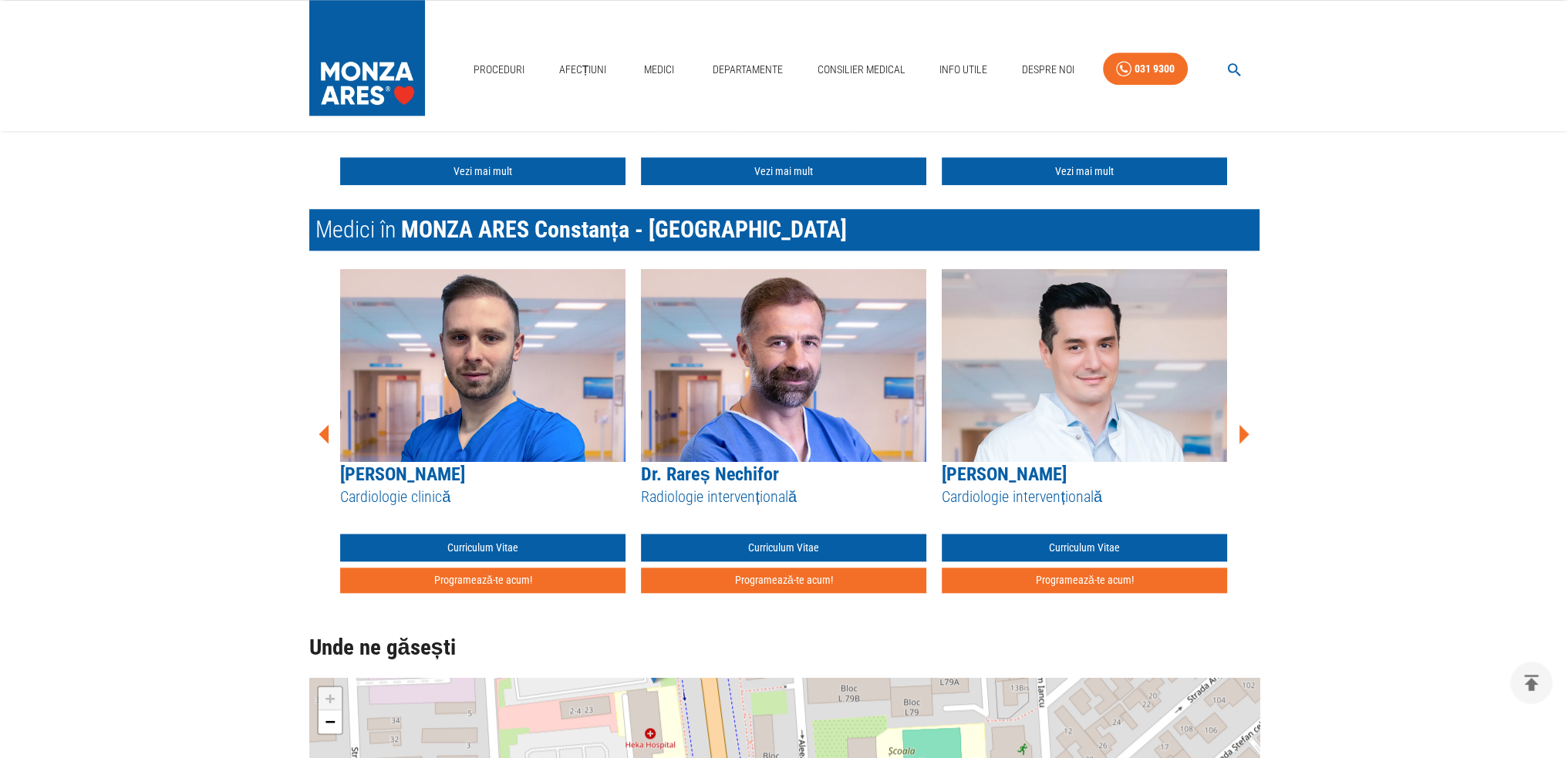
click at [1243, 424] on icon at bounding box center [1244, 434] width 10 height 20
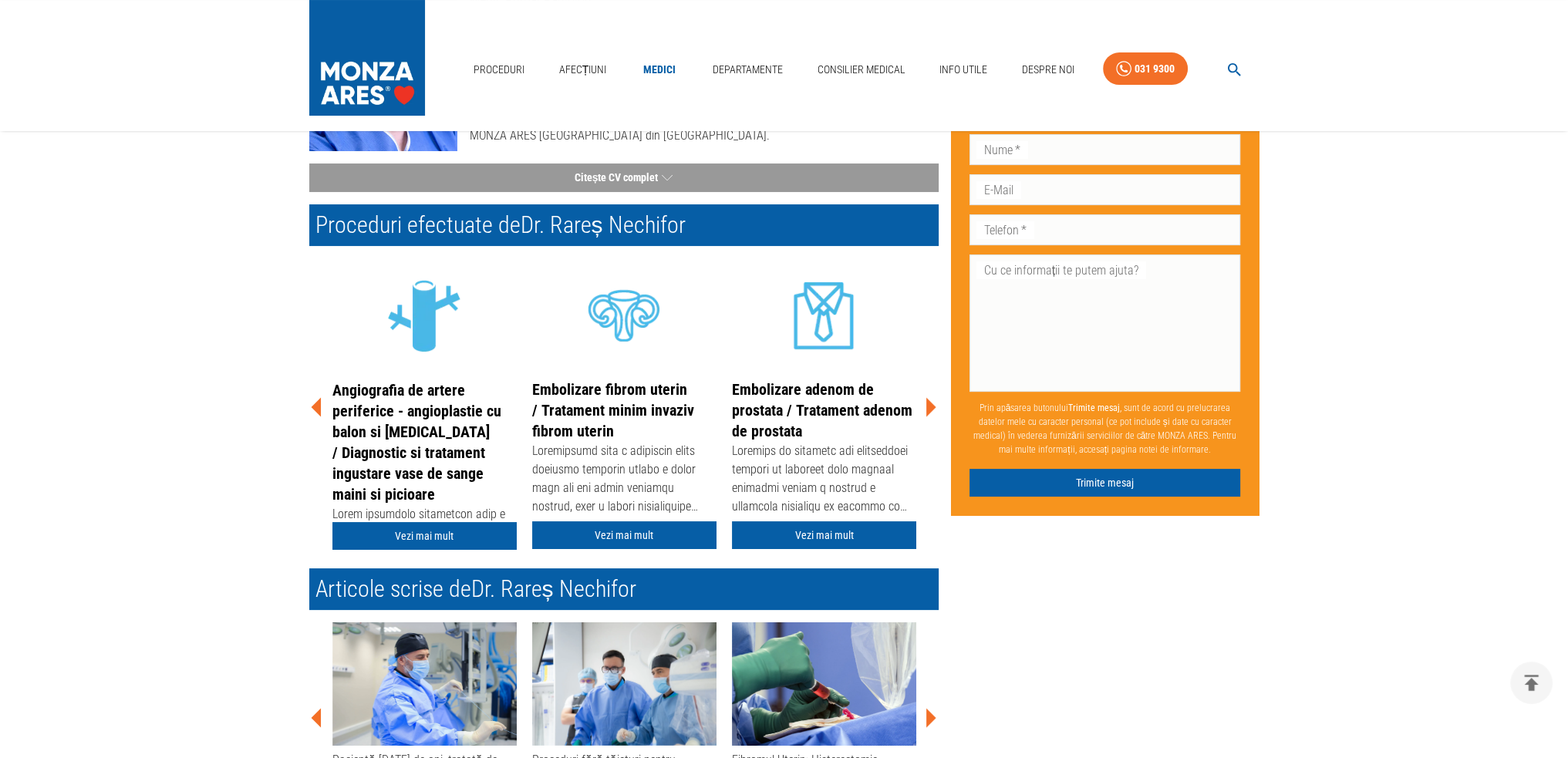
scroll to position [231, 0]
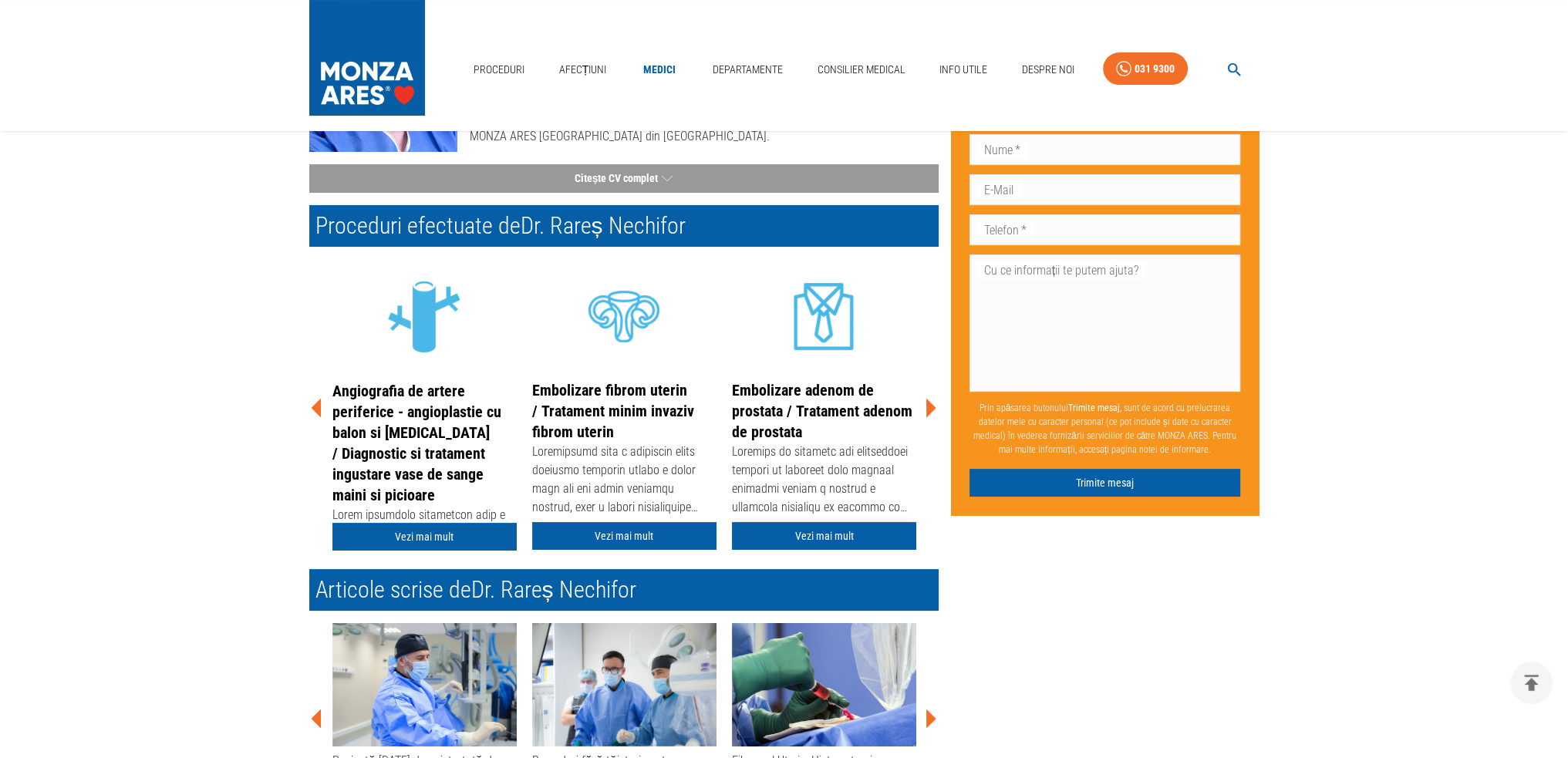
click at [850, 535] on link "Vezi mai mult" at bounding box center [824, 536] width 184 height 29
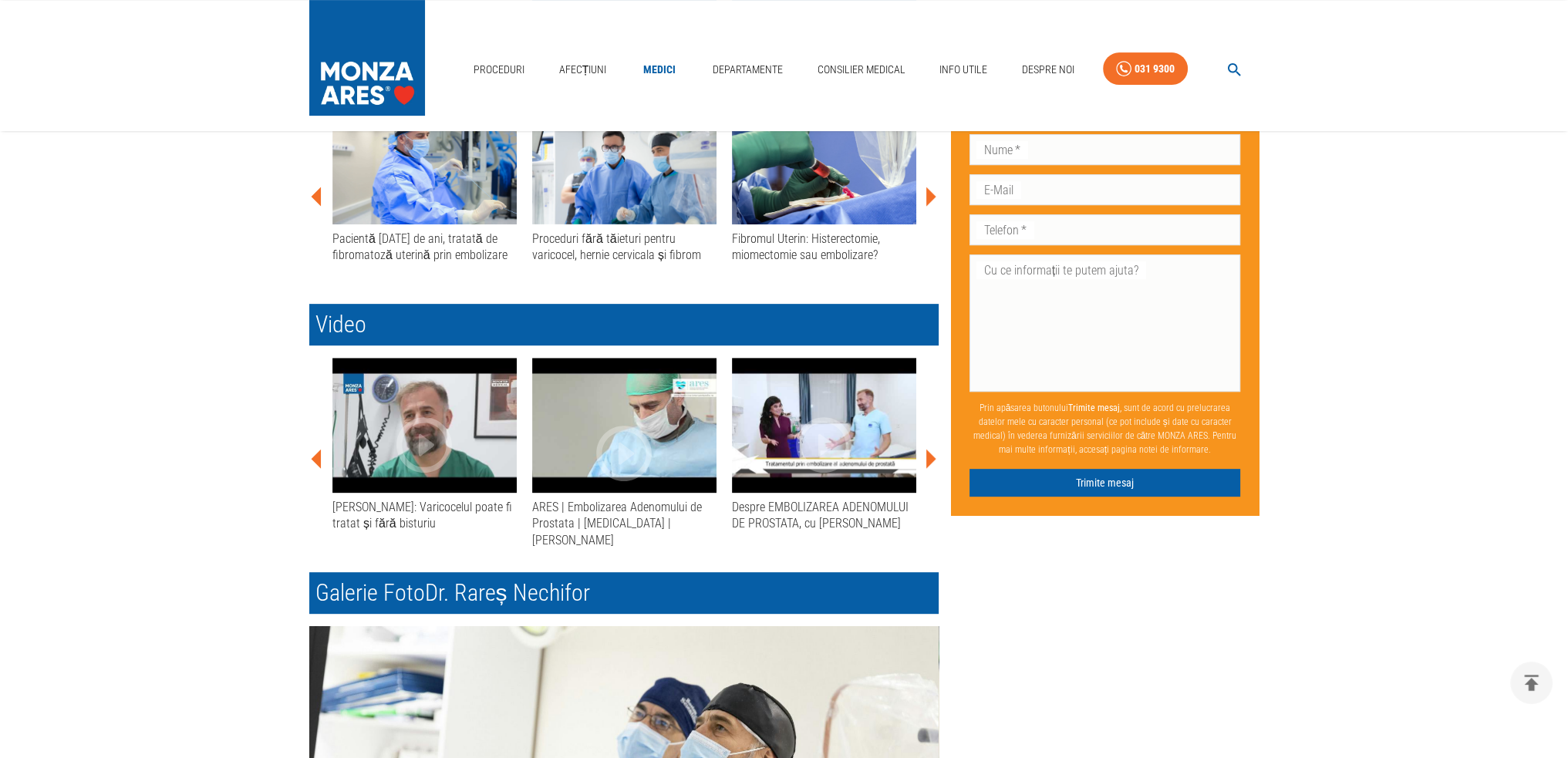
scroll to position [771, 0]
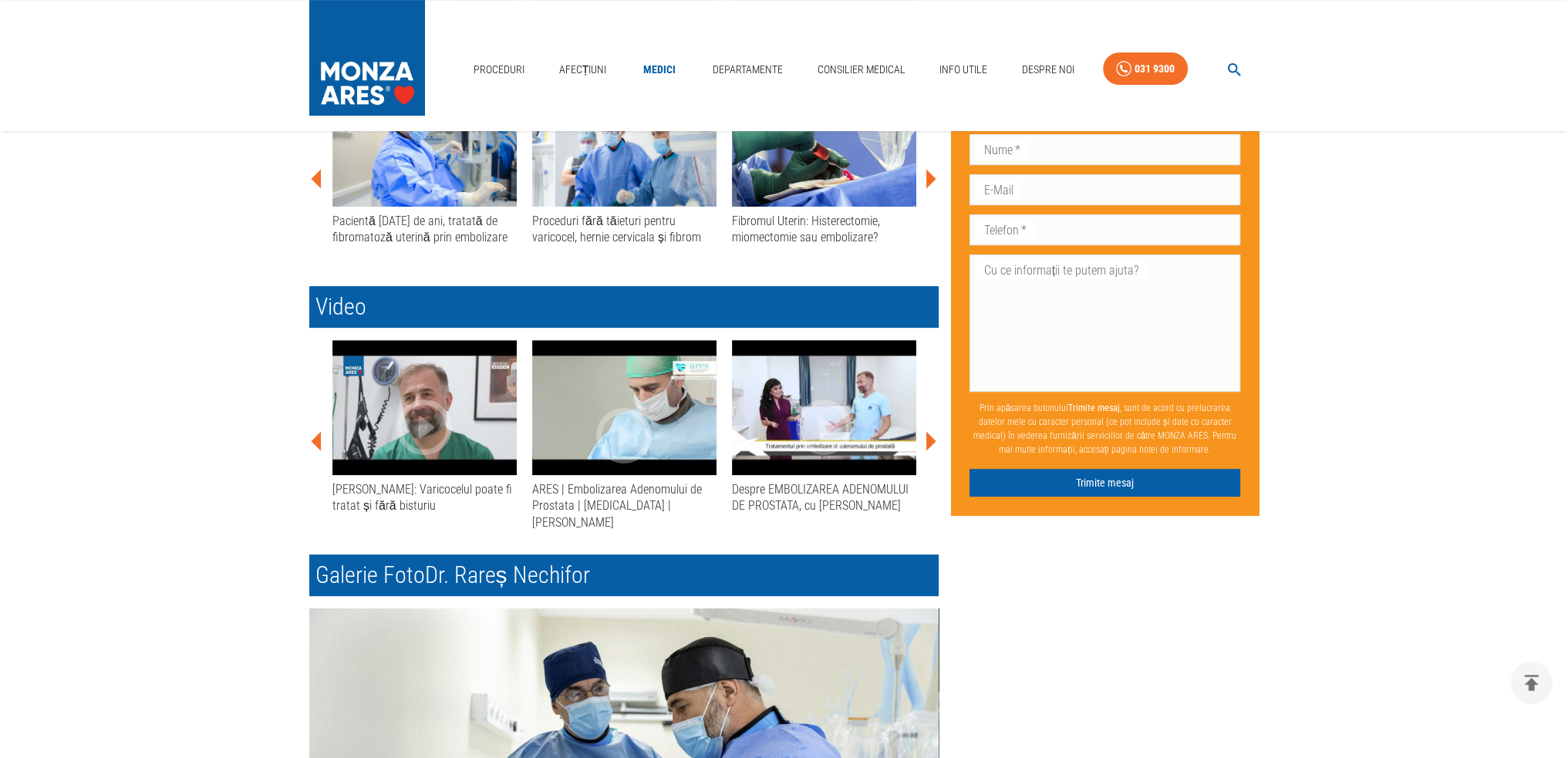
drag, startPoint x: 619, startPoint y: 412, endPoint x: 1197, endPoint y: 619, distance: 613.9
click at [1197, 619] on div "Don’t fill this out if you're human: Prenume   * Prenume   * Nume   * Nume   * …" at bounding box center [1099, 461] width 321 height 2109
click at [618, 425] on icon "button" at bounding box center [625, 435] width 55 height 55
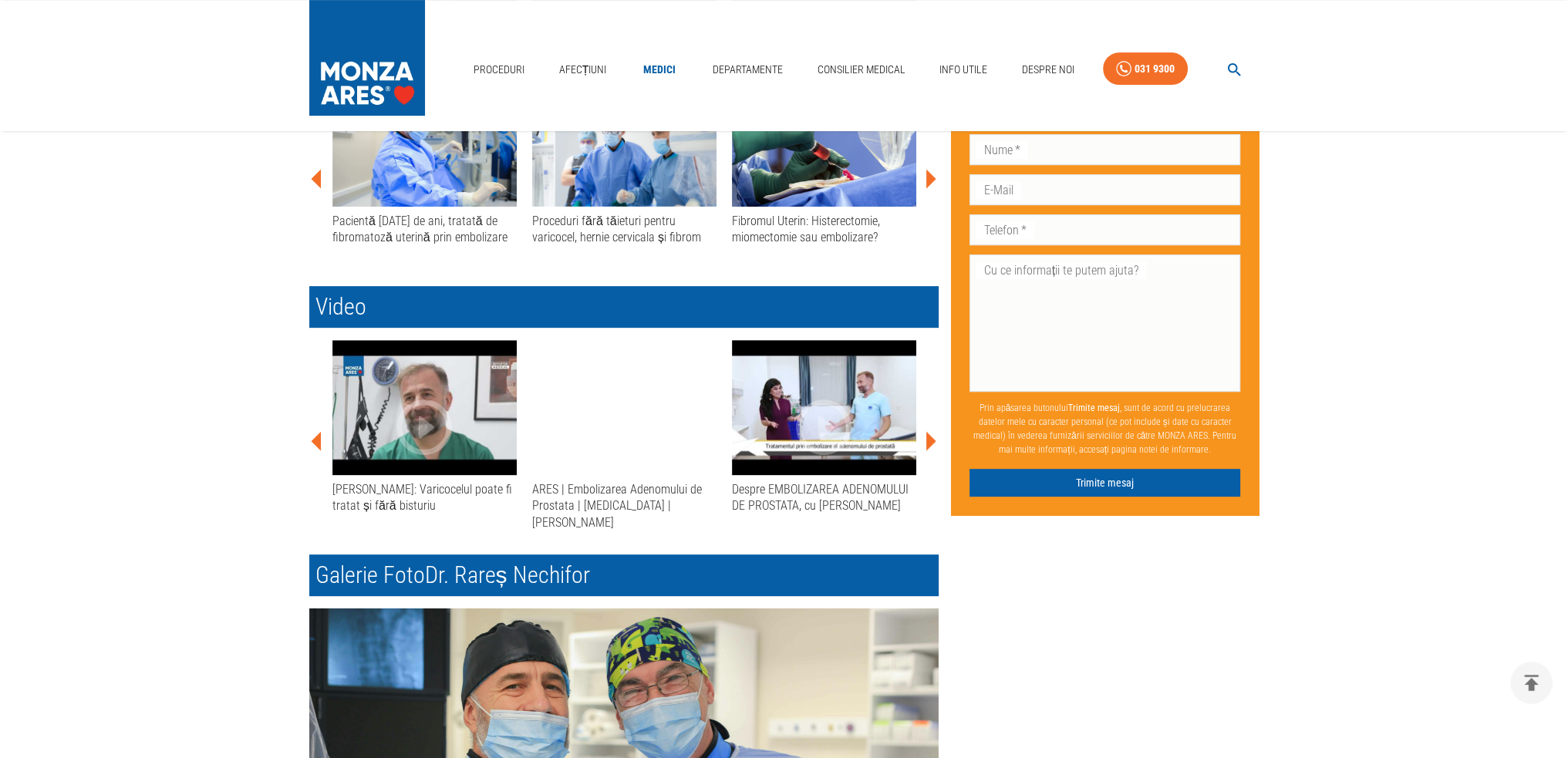
click at [833, 419] on icon "button" at bounding box center [823, 427] width 66 height 66
